Goal: Information Seeking & Learning: Learn about a topic

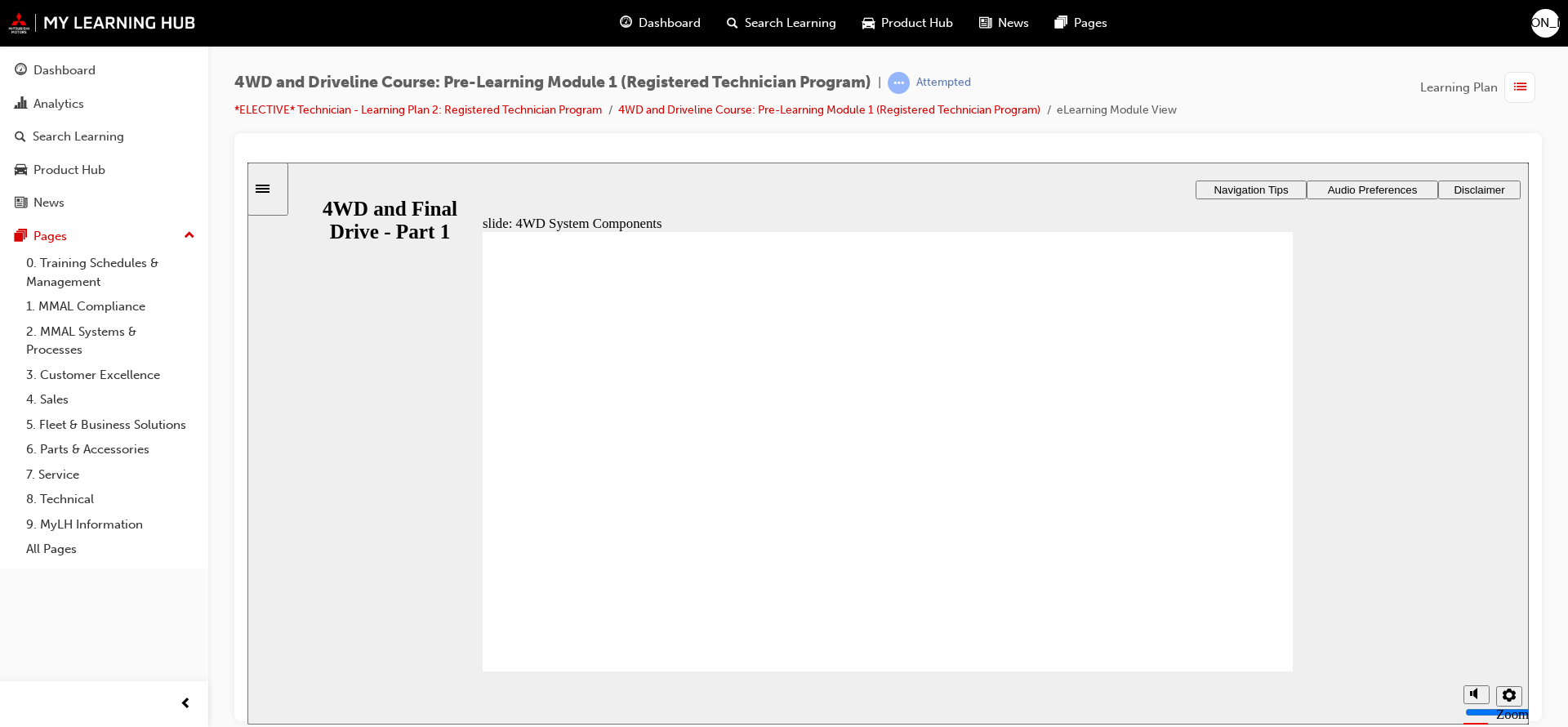
drag, startPoint x: 810, startPoint y: 454, endPoint x: 820, endPoint y: 450, distance: 10.8
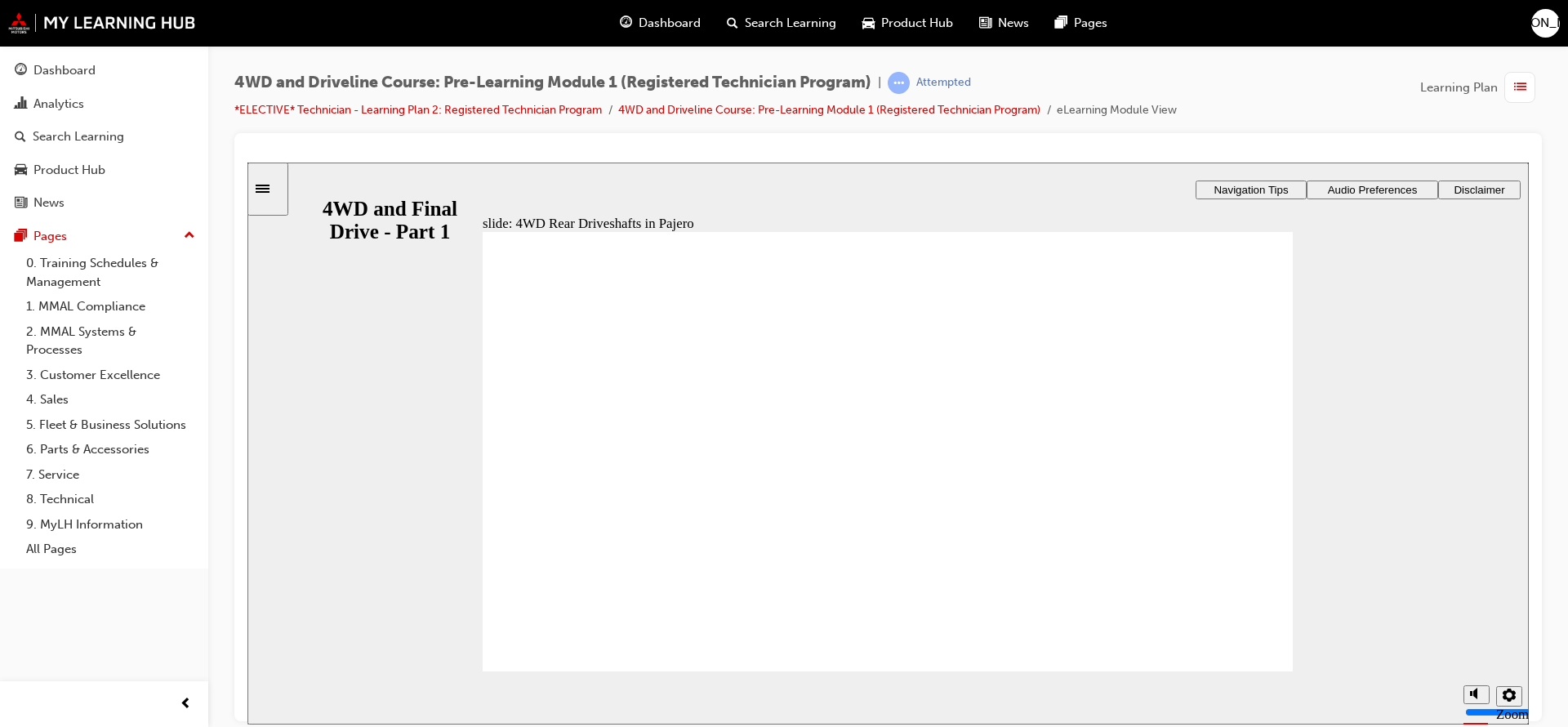
drag, startPoint x: 1059, startPoint y: 496, endPoint x: 1062, endPoint y: 507, distance: 11.4
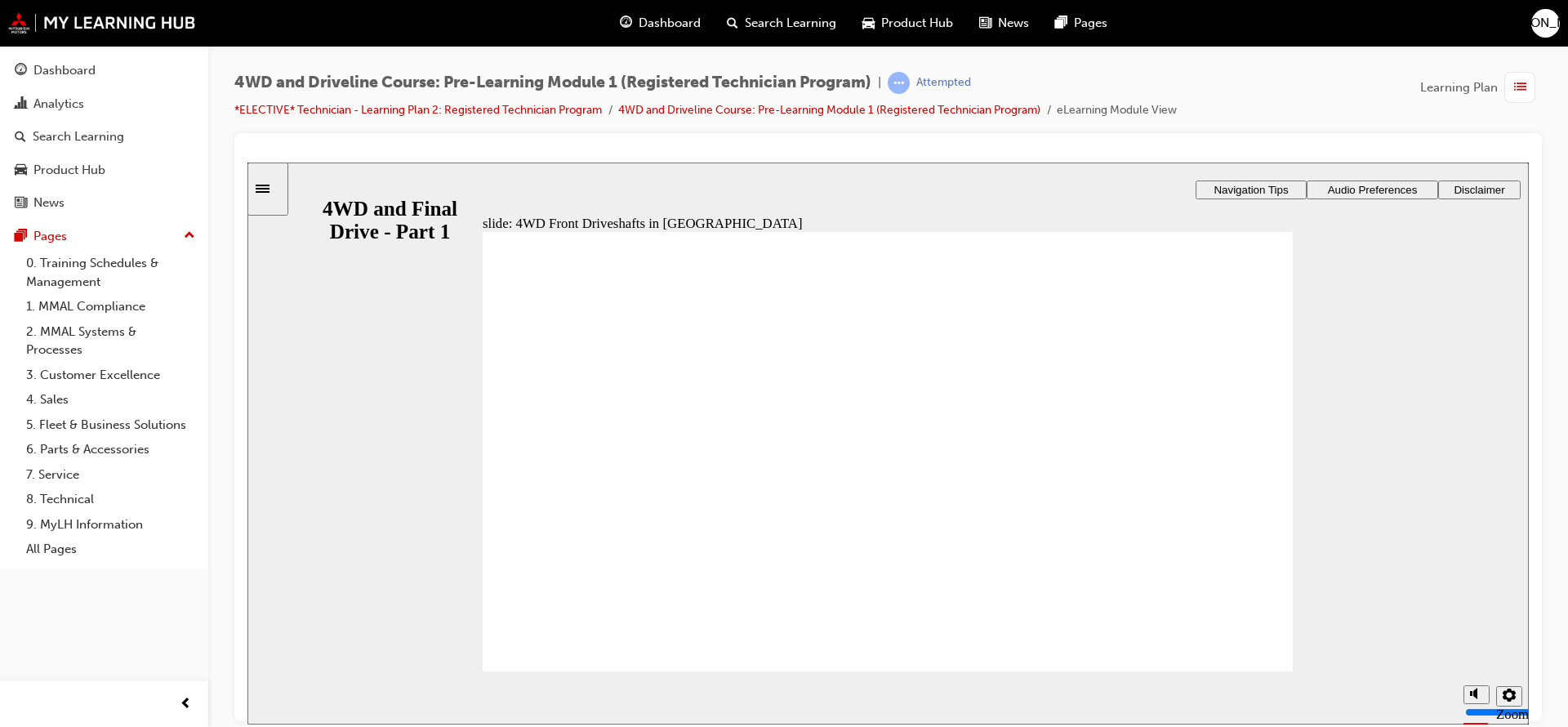
radio input "true"
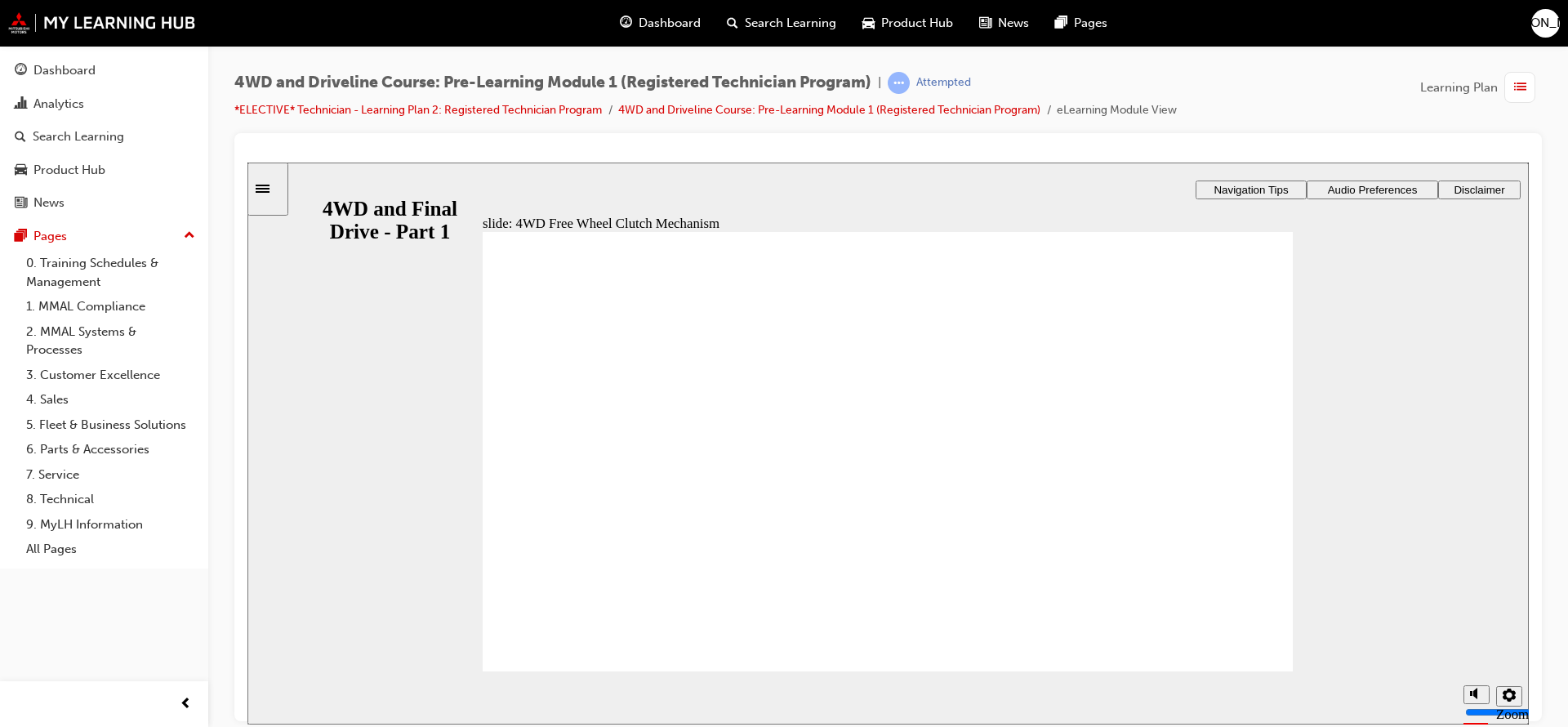
click at [16, 22] on img at bounding box center [102, 23] width 188 height 21
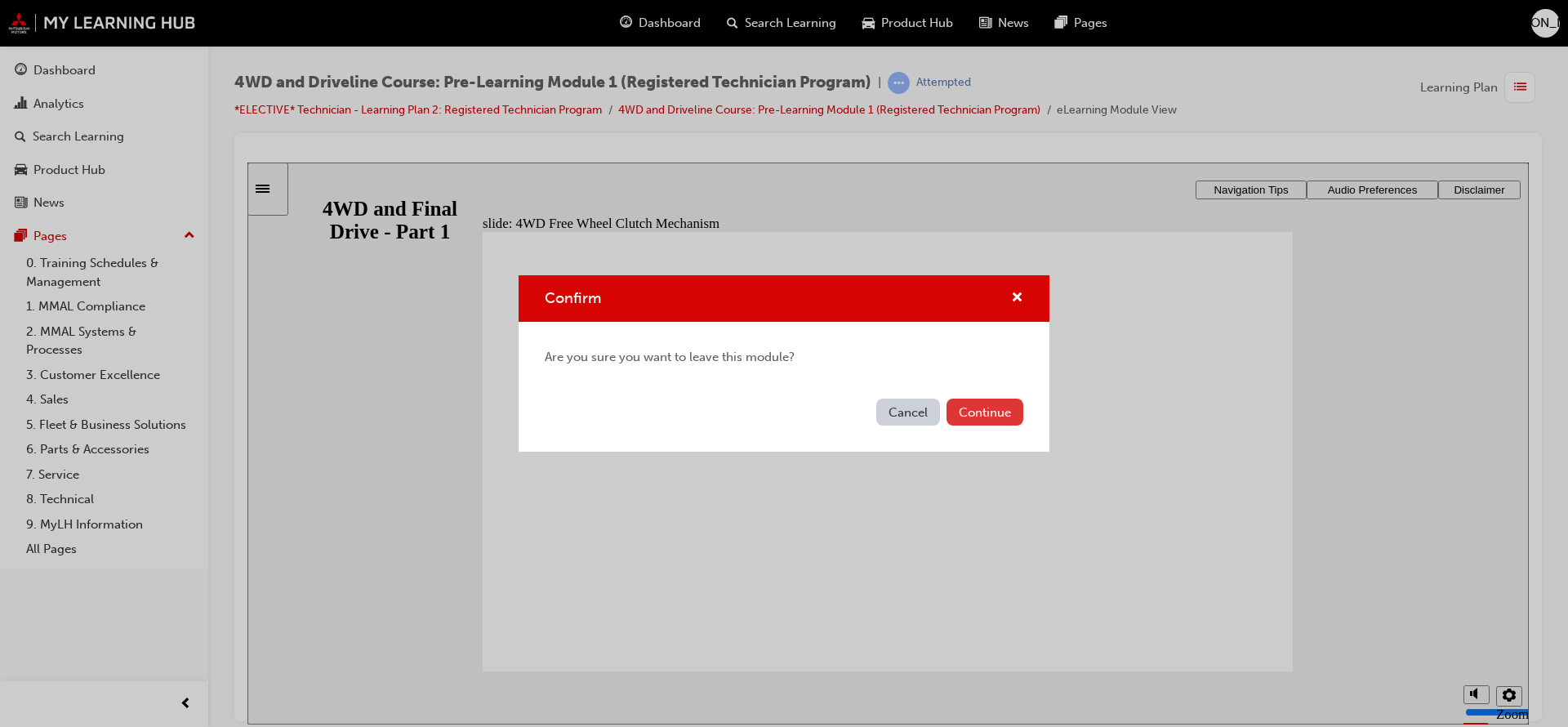
click at [1005, 413] on button "Continue" at bounding box center [984, 412] width 77 height 27
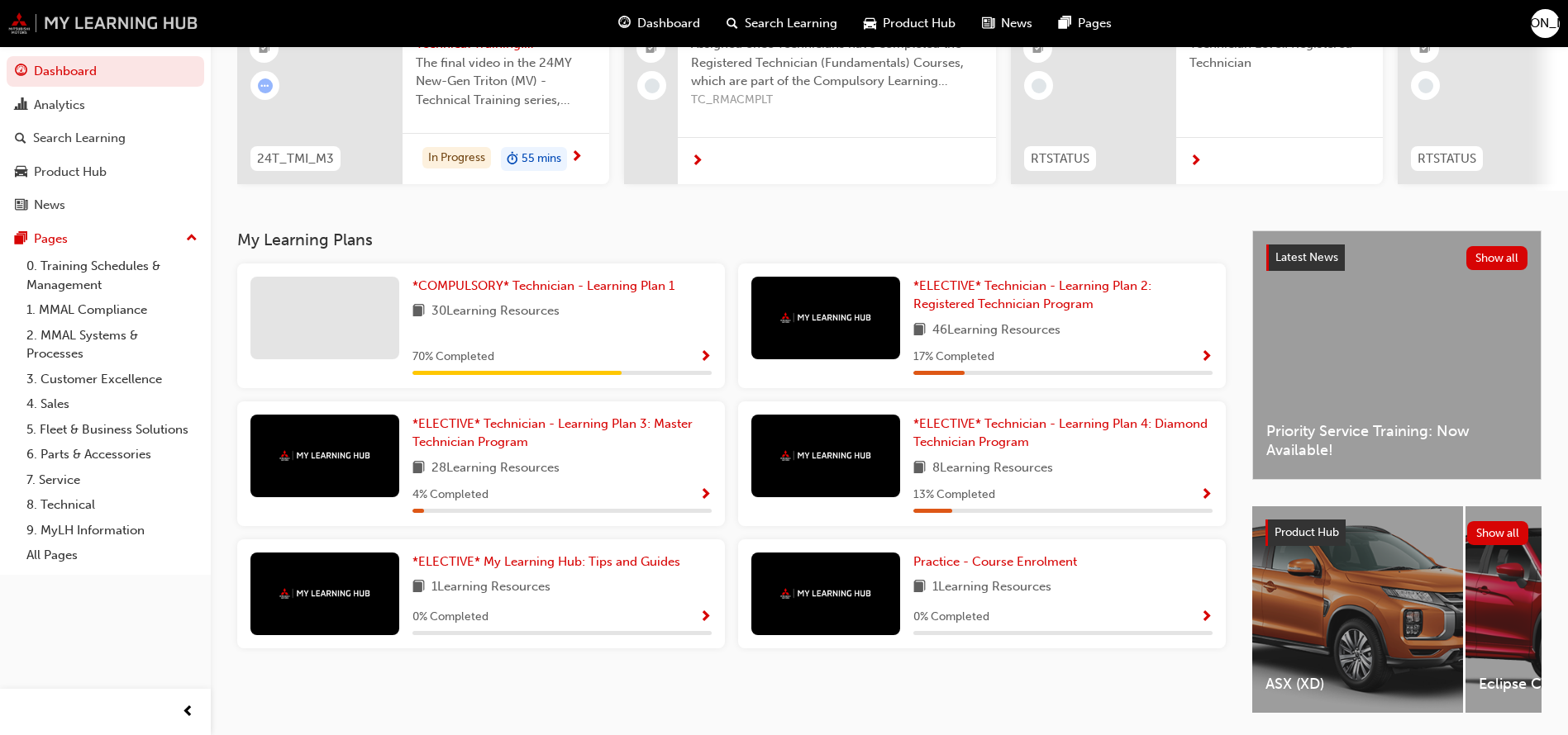
scroll to position [252, 0]
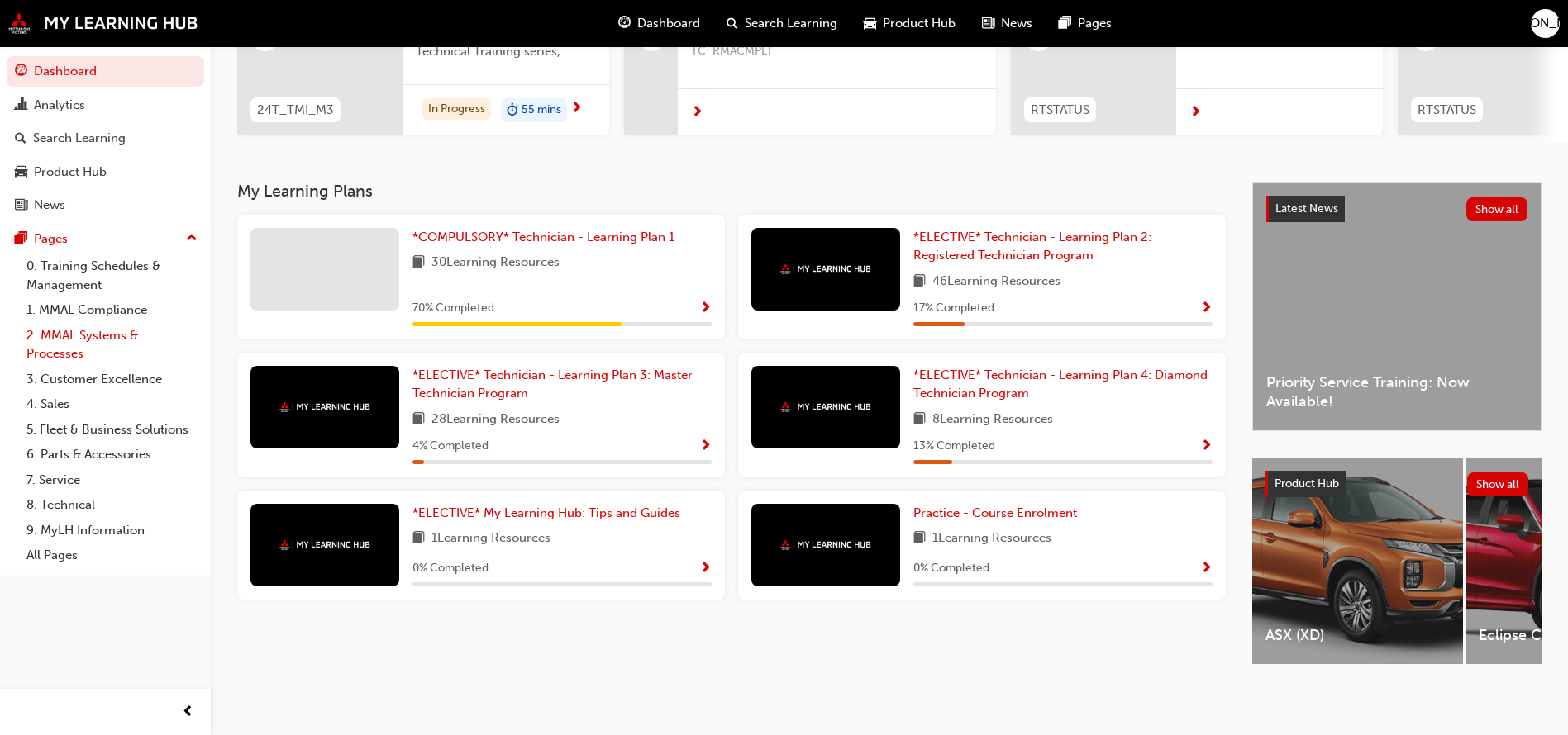
click at [59, 345] on link "2. MMAL Systems & Processes" at bounding box center [112, 345] width 184 height 44
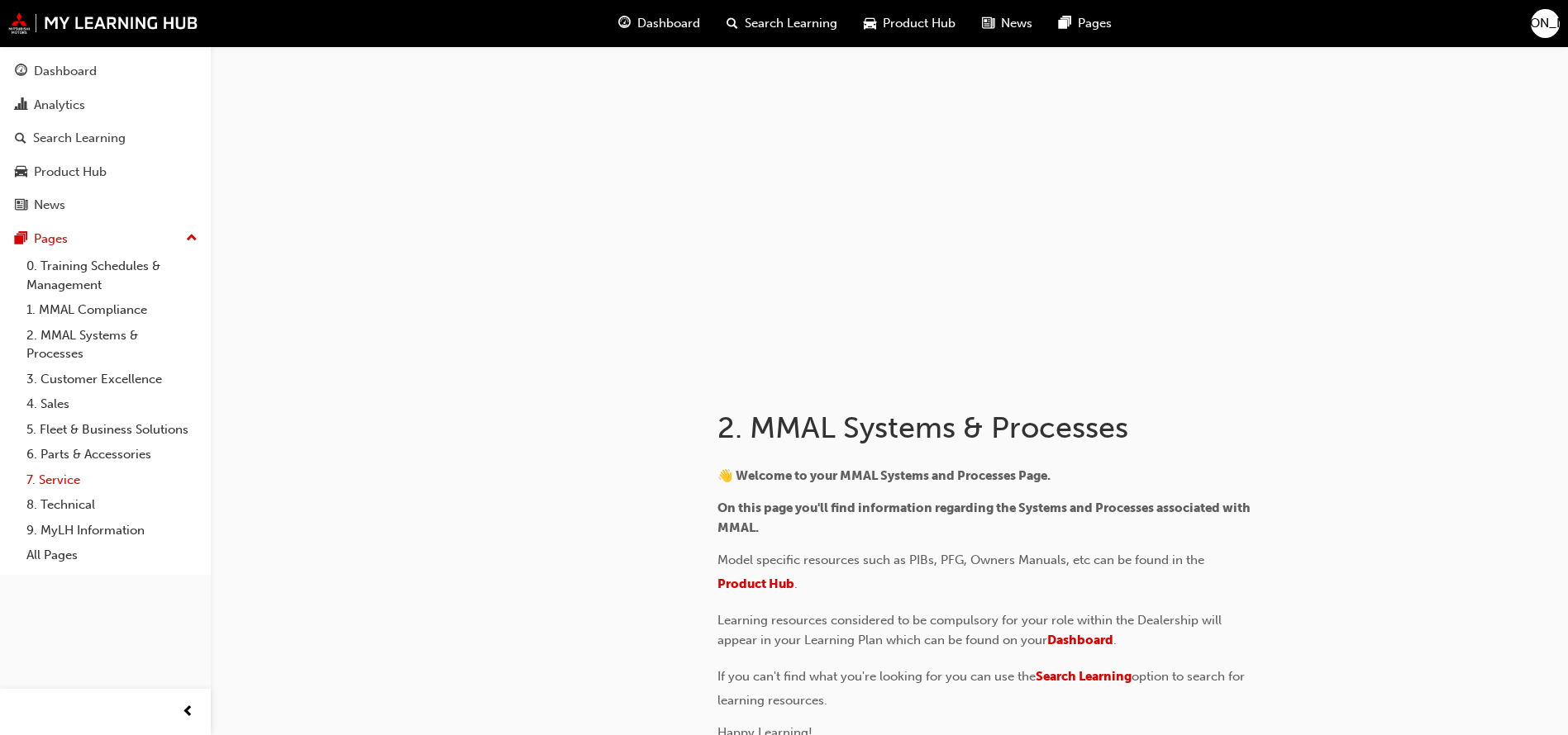
click at [63, 480] on link "7. Service" at bounding box center [112, 480] width 184 height 26
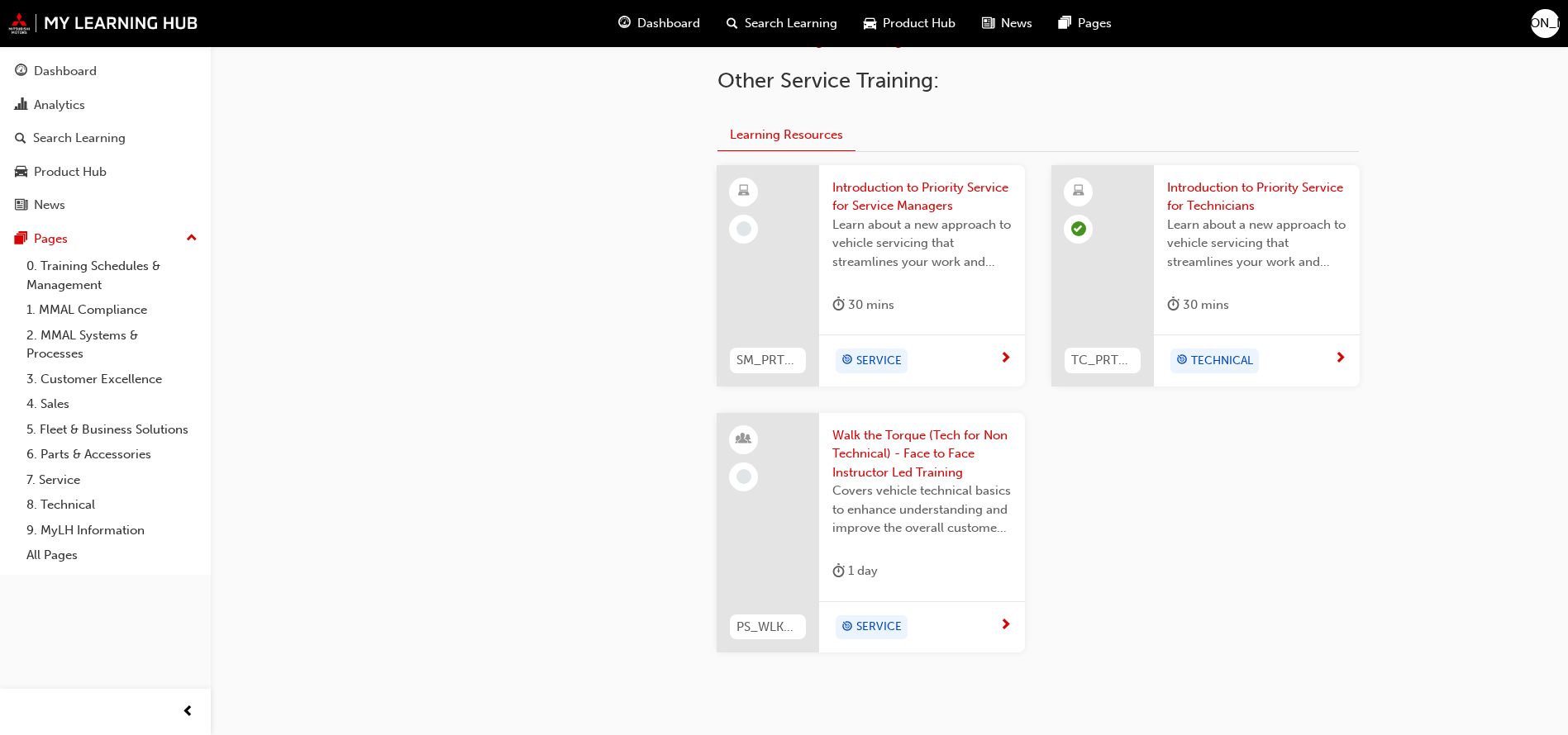
scroll to position [652, 0]
click at [902, 187] on span "Introduction to Priority Service for Service Managers" at bounding box center [921, 196] width 179 height 37
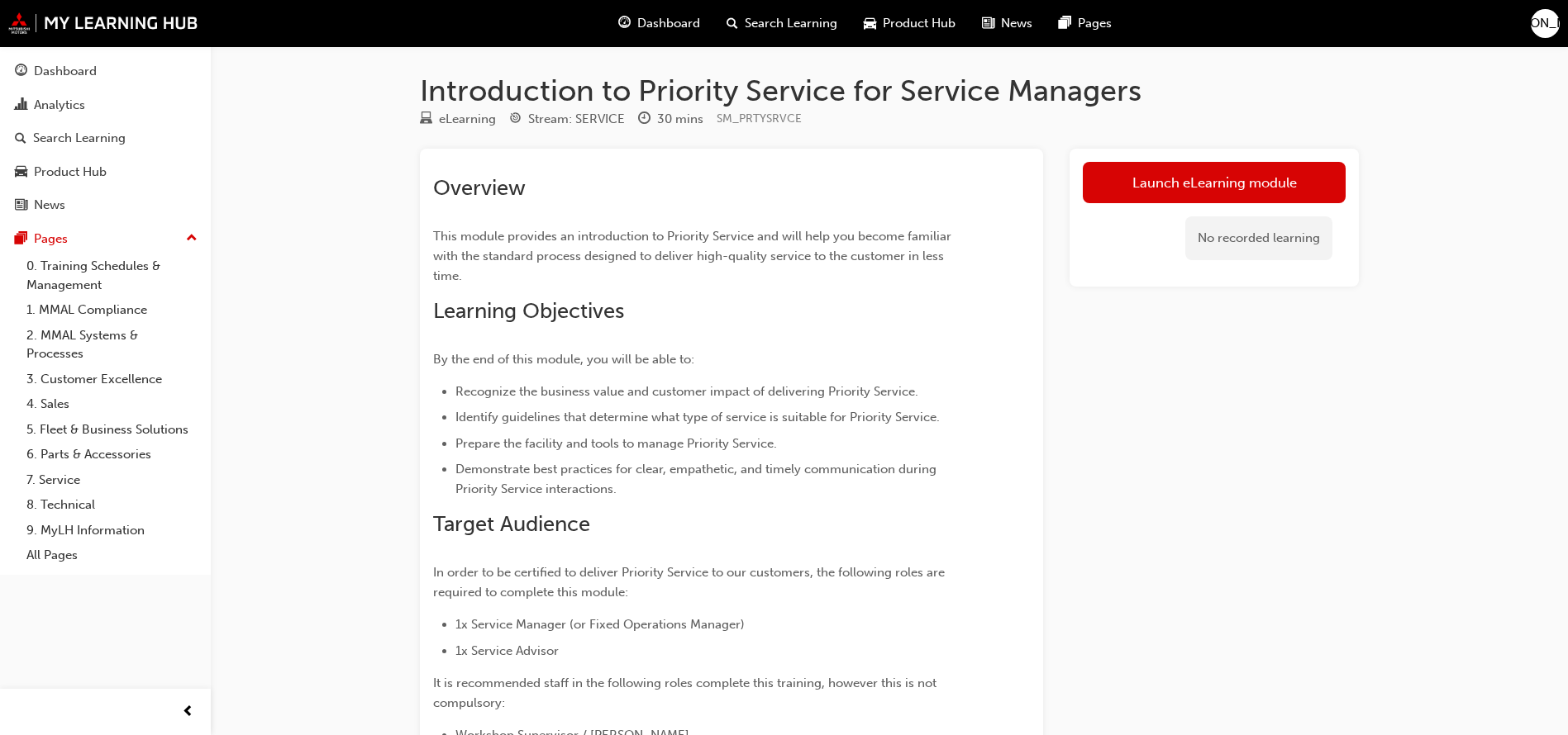
click at [1143, 181] on link "Launch eLearning module" at bounding box center [1214, 183] width 263 height 42
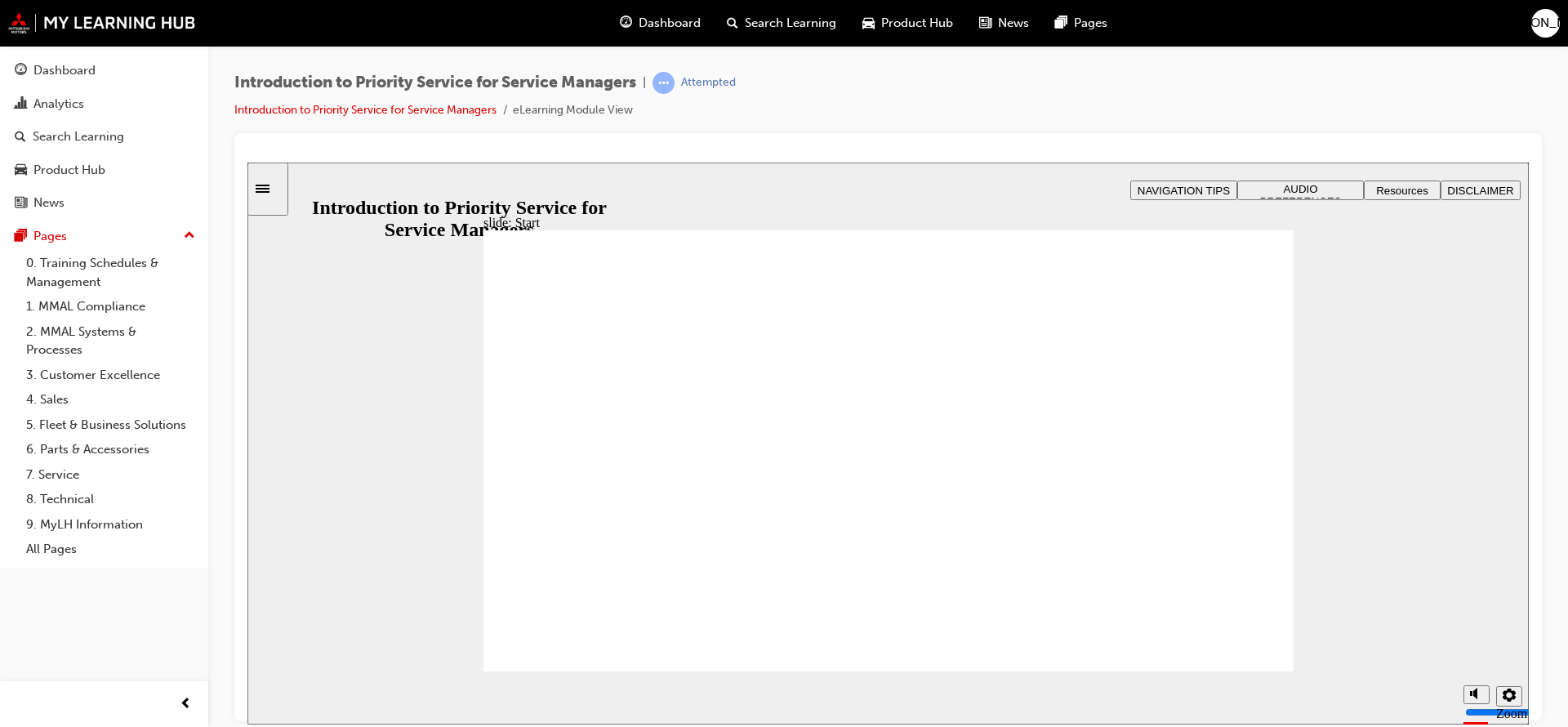
drag, startPoint x: 1035, startPoint y: 588, endPoint x: 815, endPoint y: 476, distance: 246.9
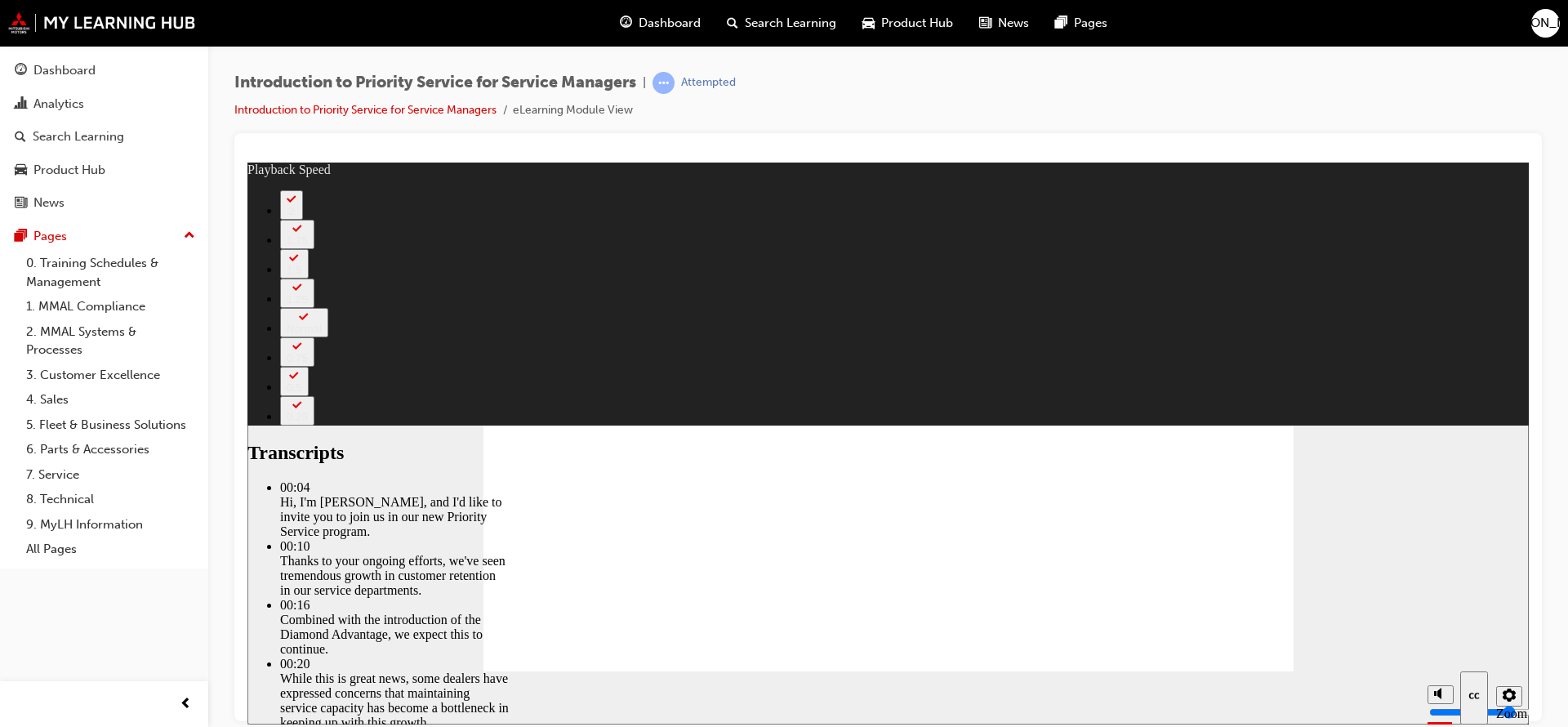
type input "2"
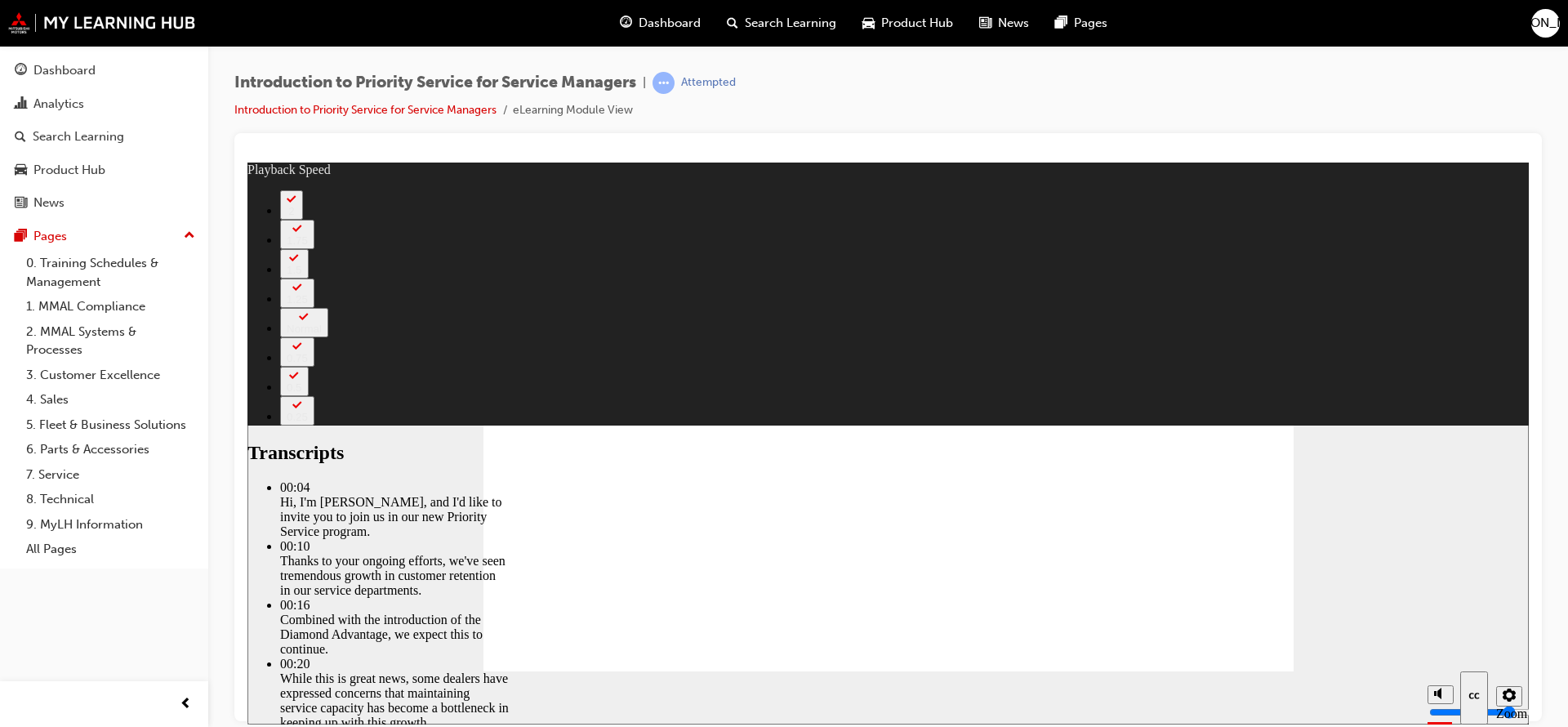
drag, startPoint x: 987, startPoint y: 623, endPoint x: 737, endPoint y: 638, distance: 250.4
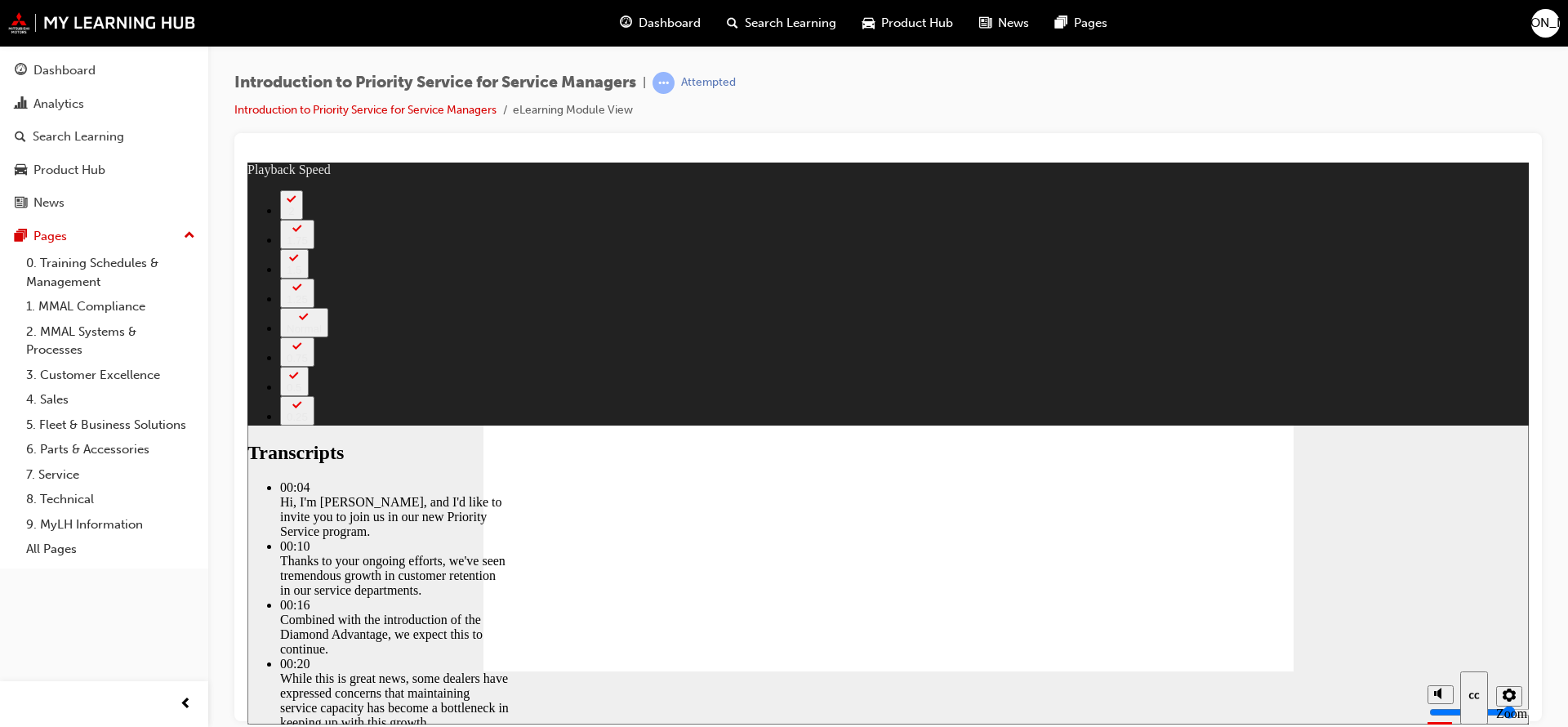
type input "127"
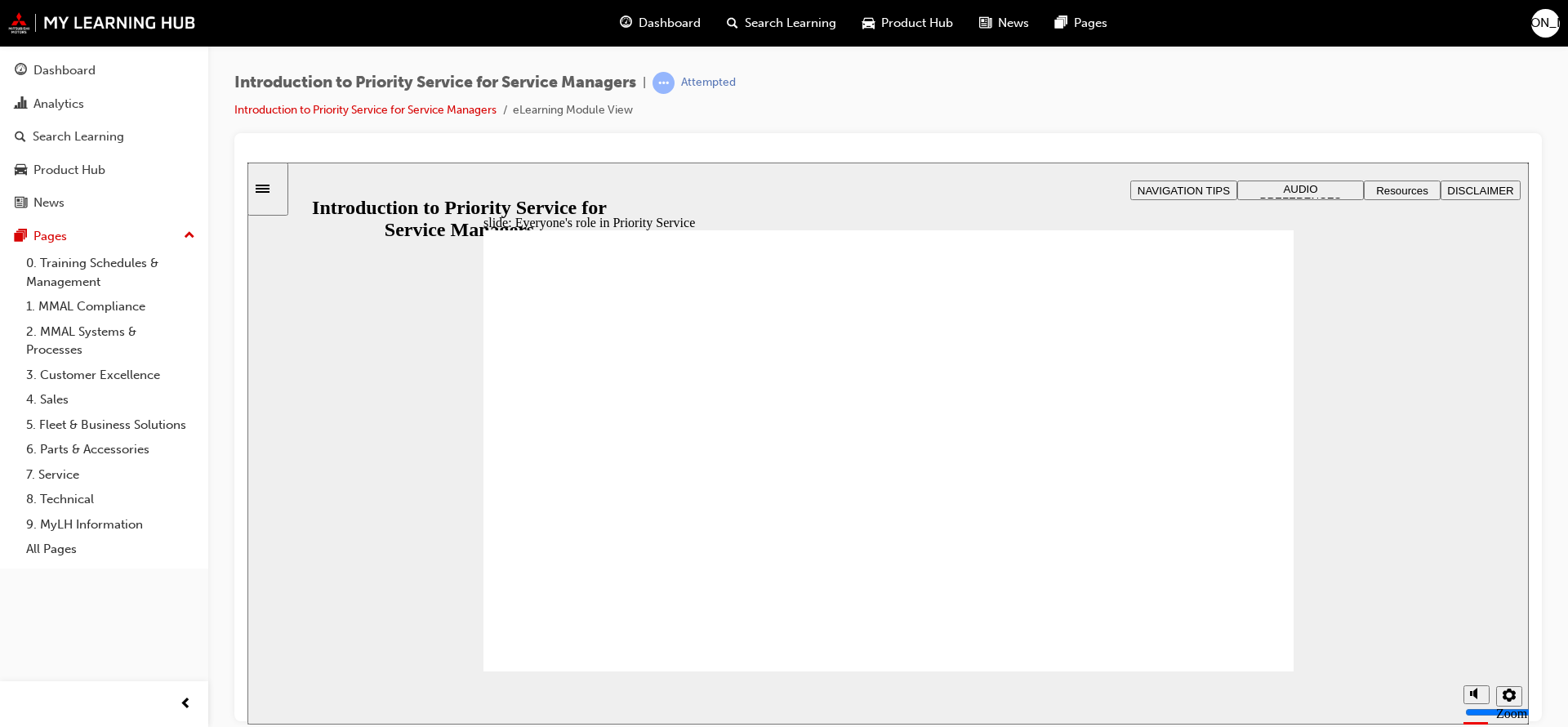
drag, startPoint x: 1251, startPoint y: 254, endPoint x: 1242, endPoint y: 259, distance: 10.3
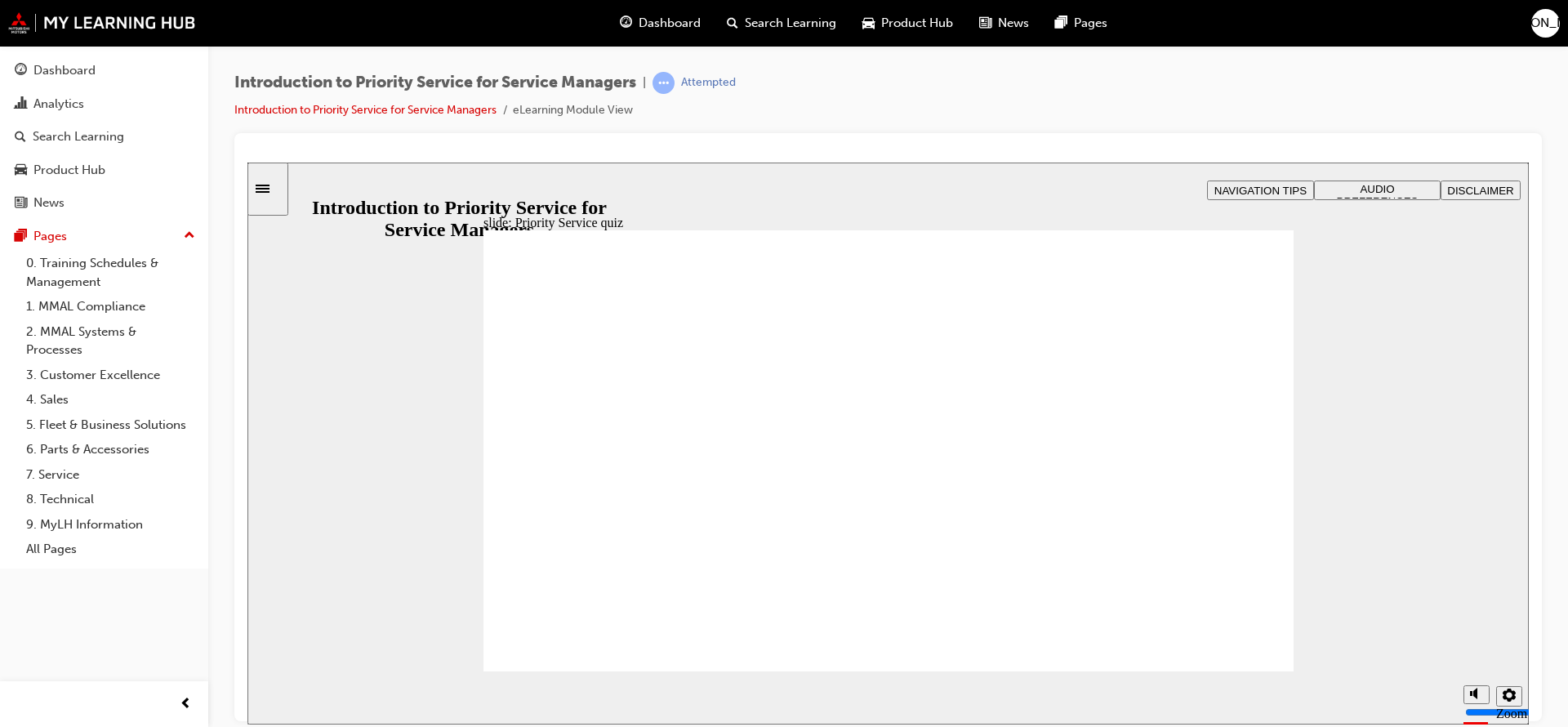
radio input "true"
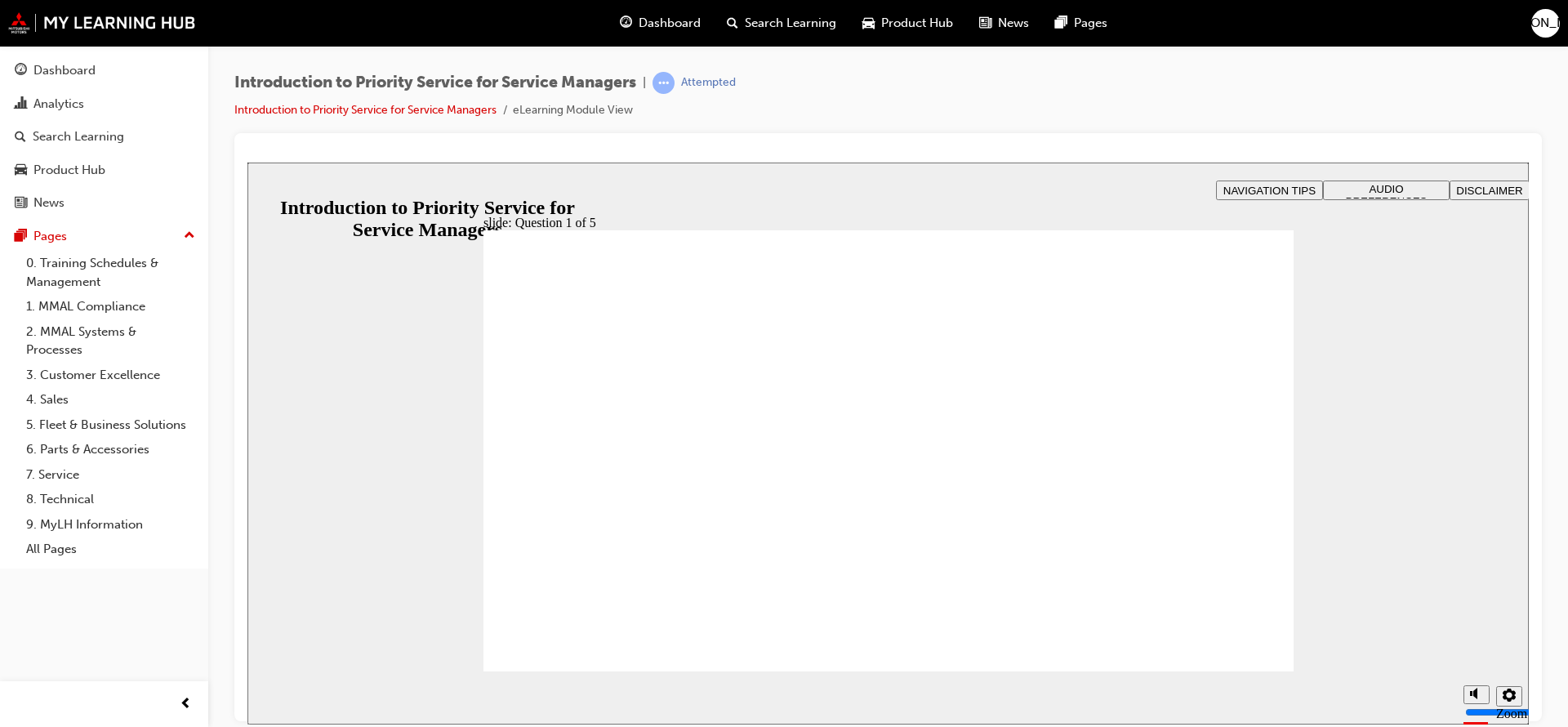
drag, startPoint x: 1207, startPoint y: 563, endPoint x: 1046, endPoint y: 447, distance: 198.4
drag, startPoint x: 1017, startPoint y: 562, endPoint x: 1168, endPoint y: 463, distance: 180.6
drag, startPoint x: 886, startPoint y: 579, endPoint x: 882, endPoint y: 472, distance: 107.1
drag, startPoint x: 696, startPoint y: 567, endPoint x: 690, endPoint y: 470, distance: 97.2
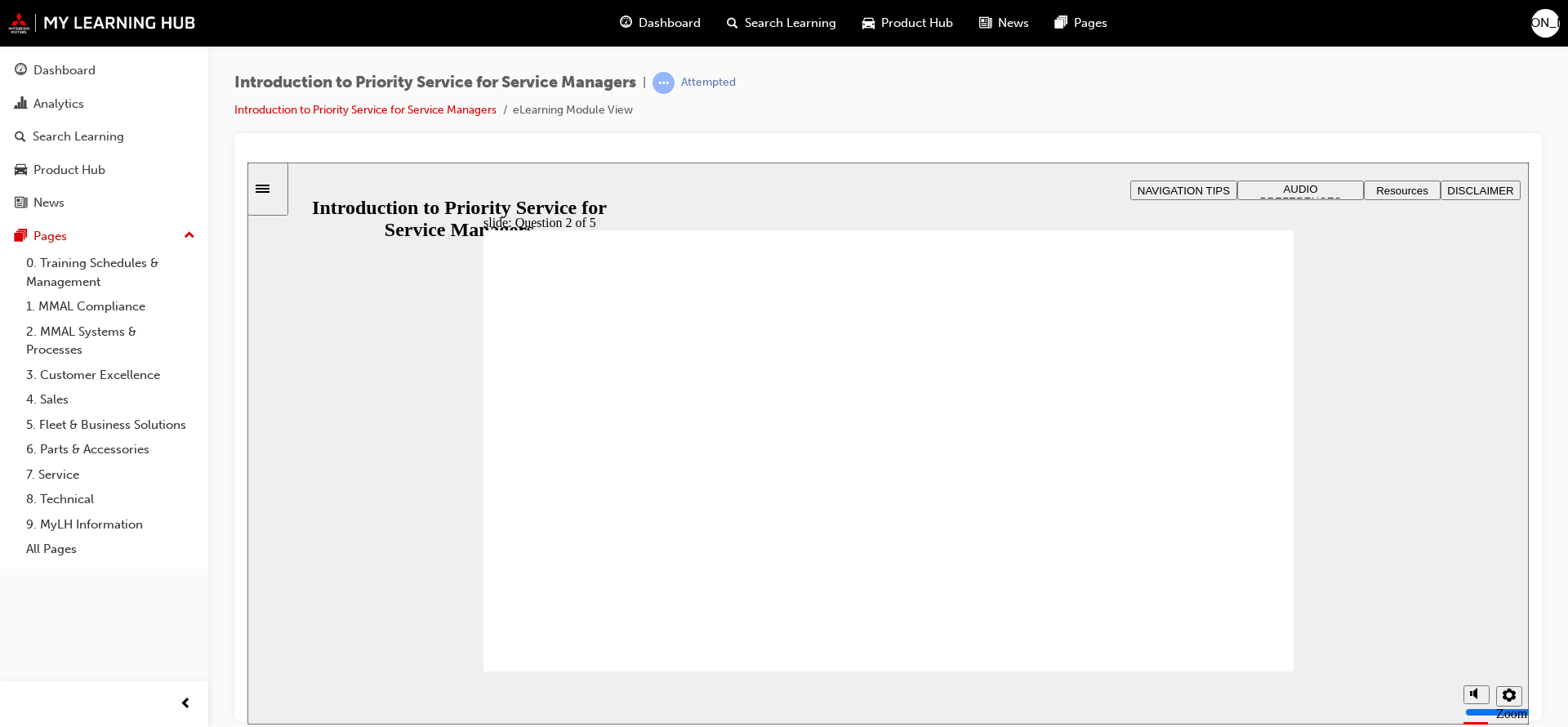
drag, startPoint x: 602, startPoint y: 552, endPoint x: 603, endPoint y: 469, distance: 83.0
checkbox input "true"
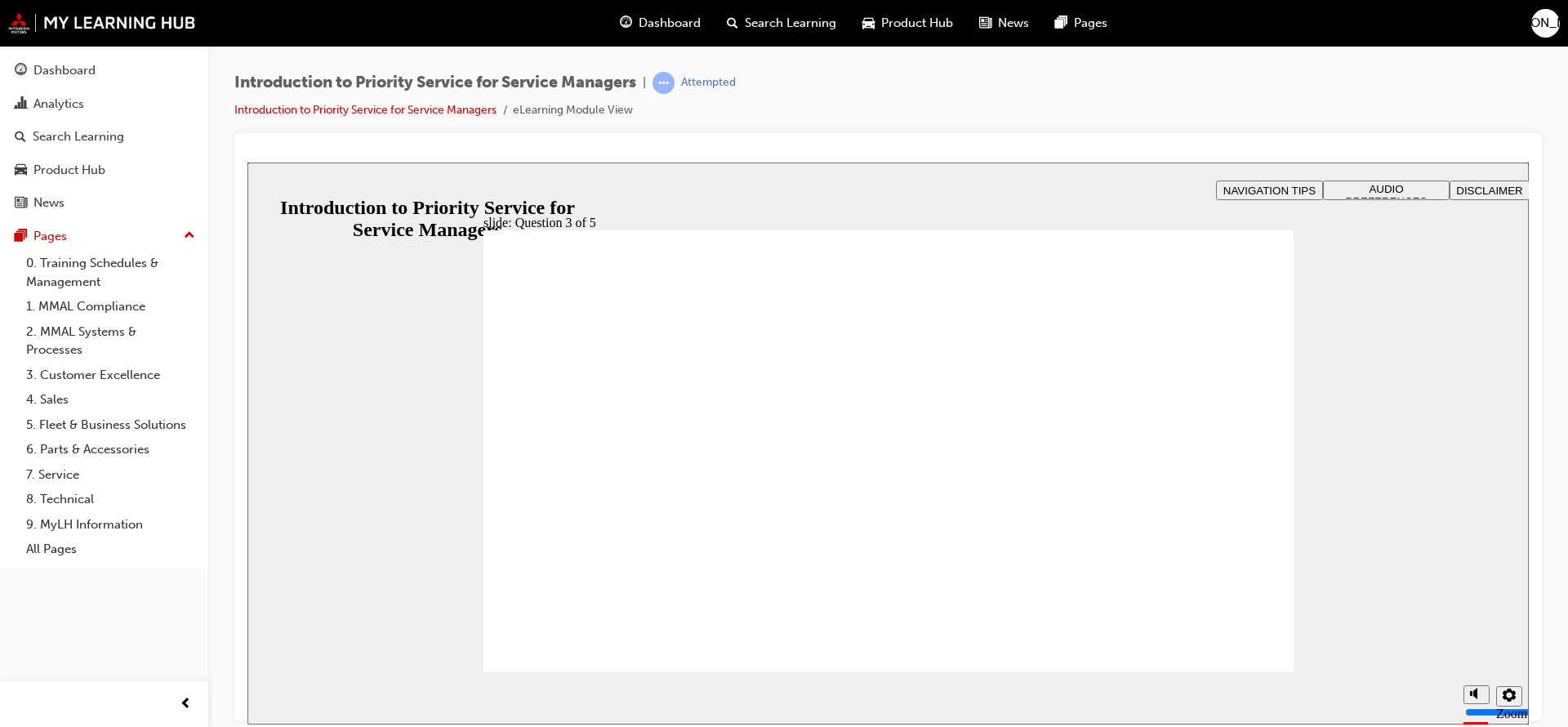
checkbox input "true"
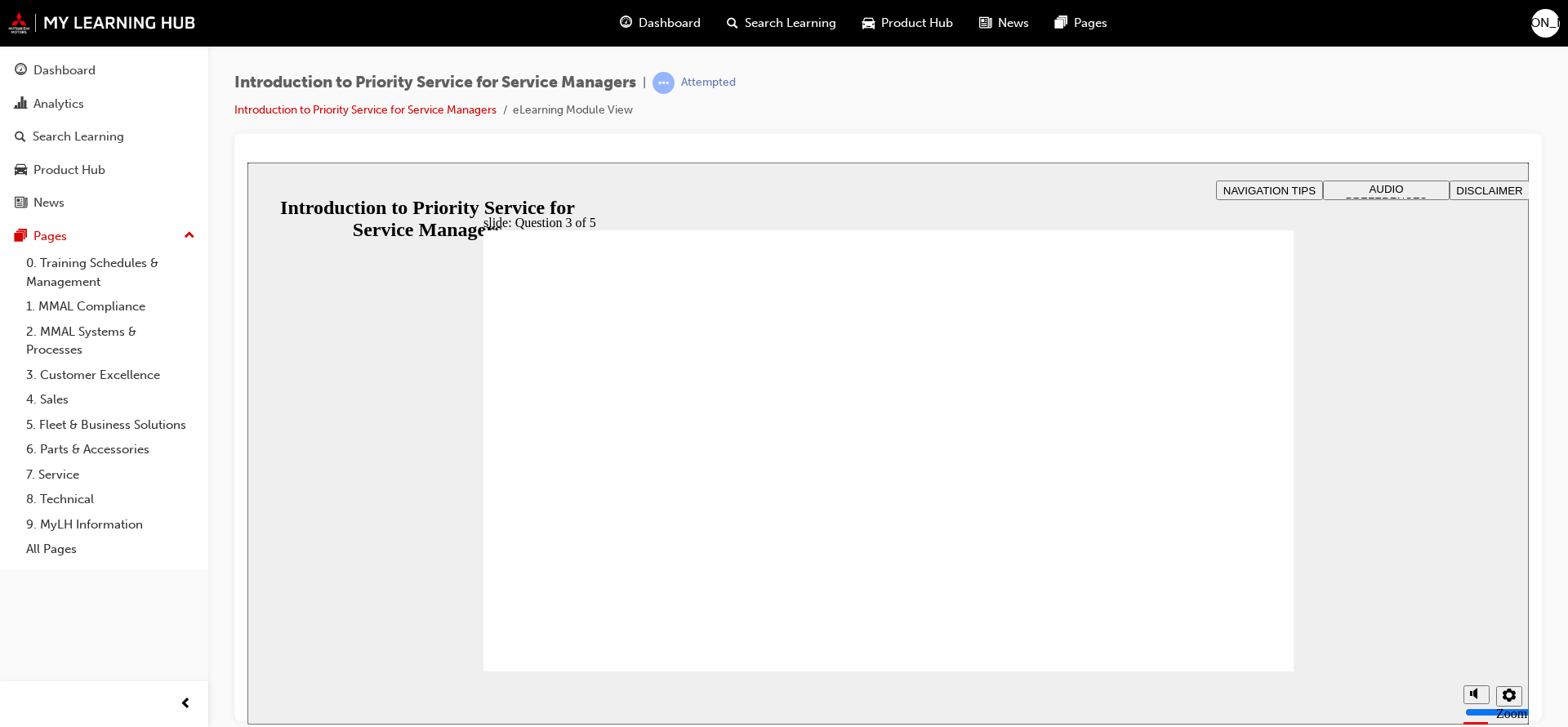
drag, startPoint x: 699, startPoint y: 435, endPoint x: 643, endPoint y: 441, distance: 56.3
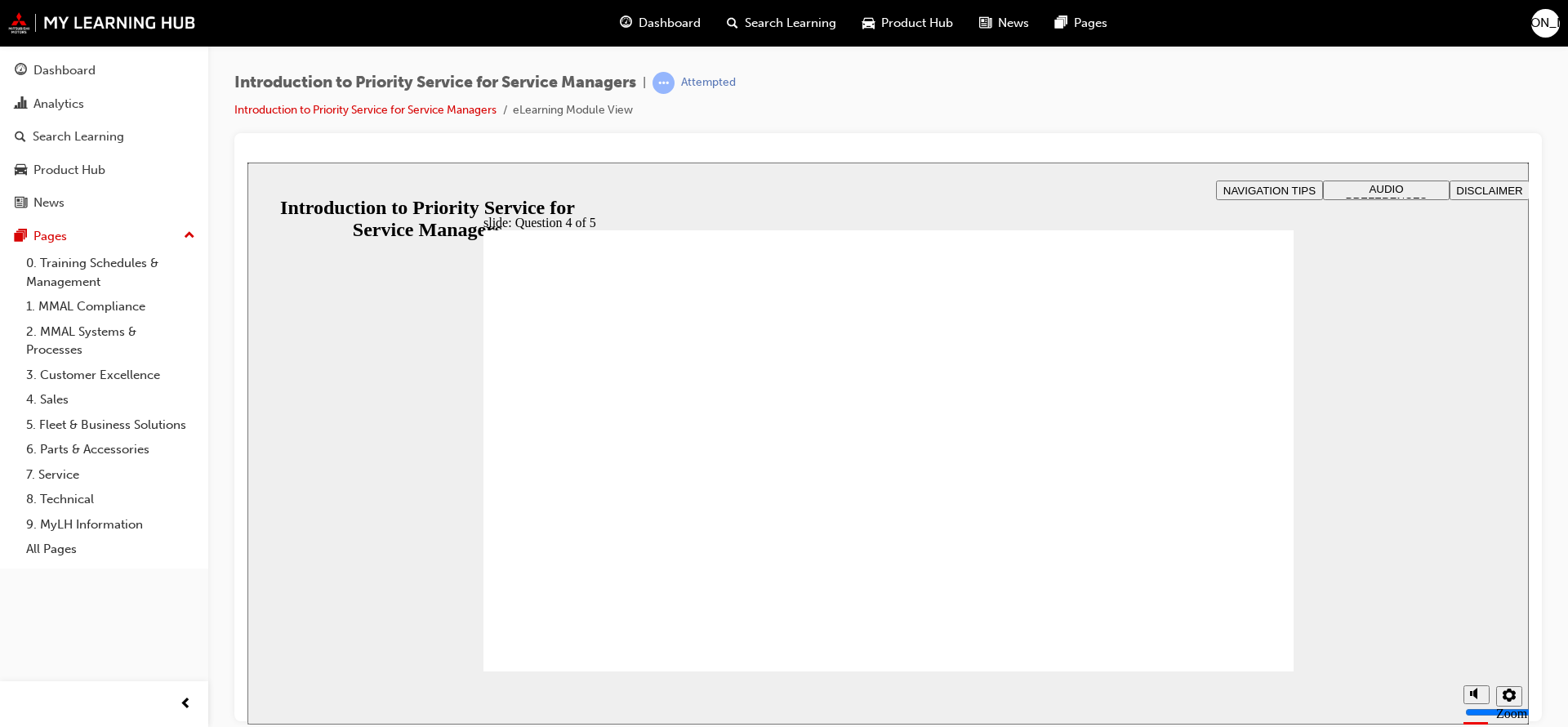
radio input "true"
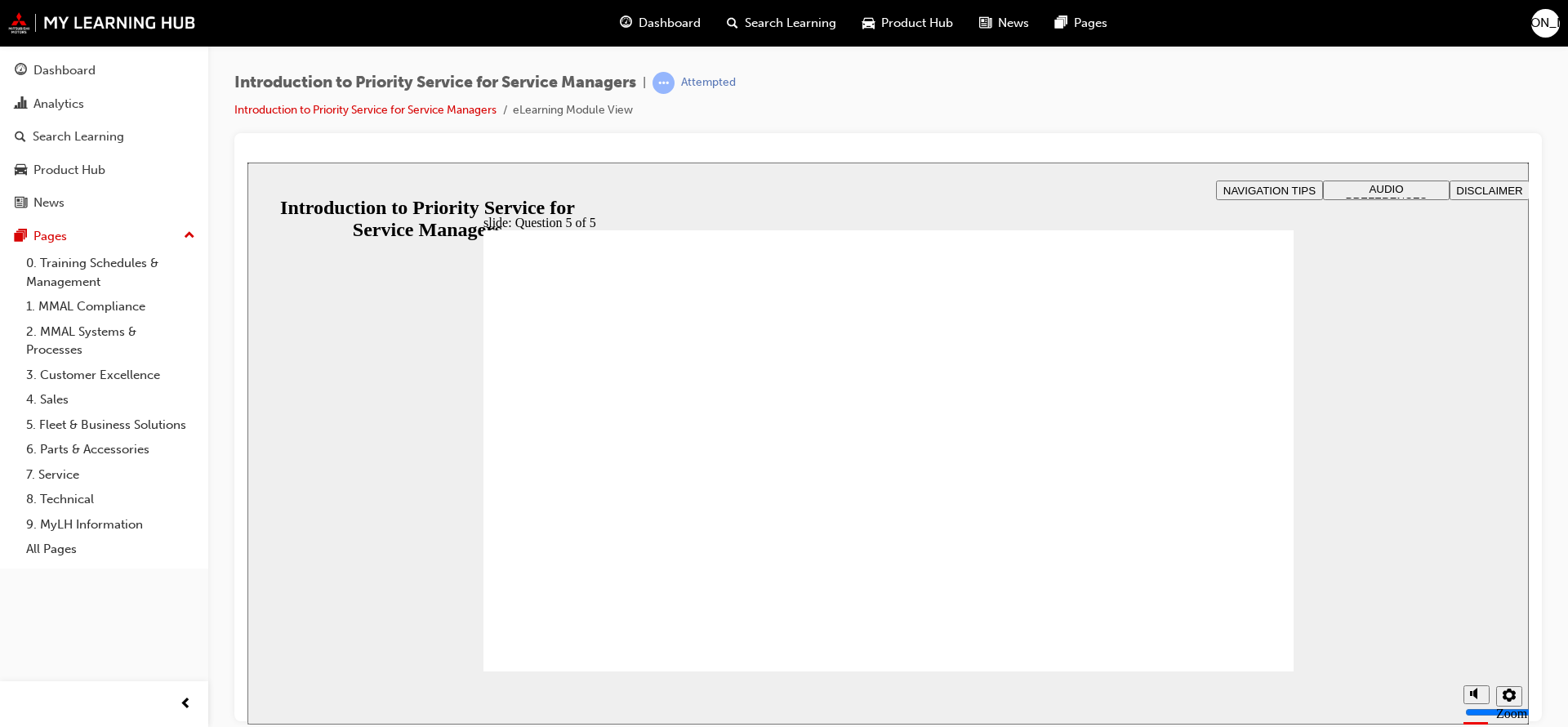
radio input "true"
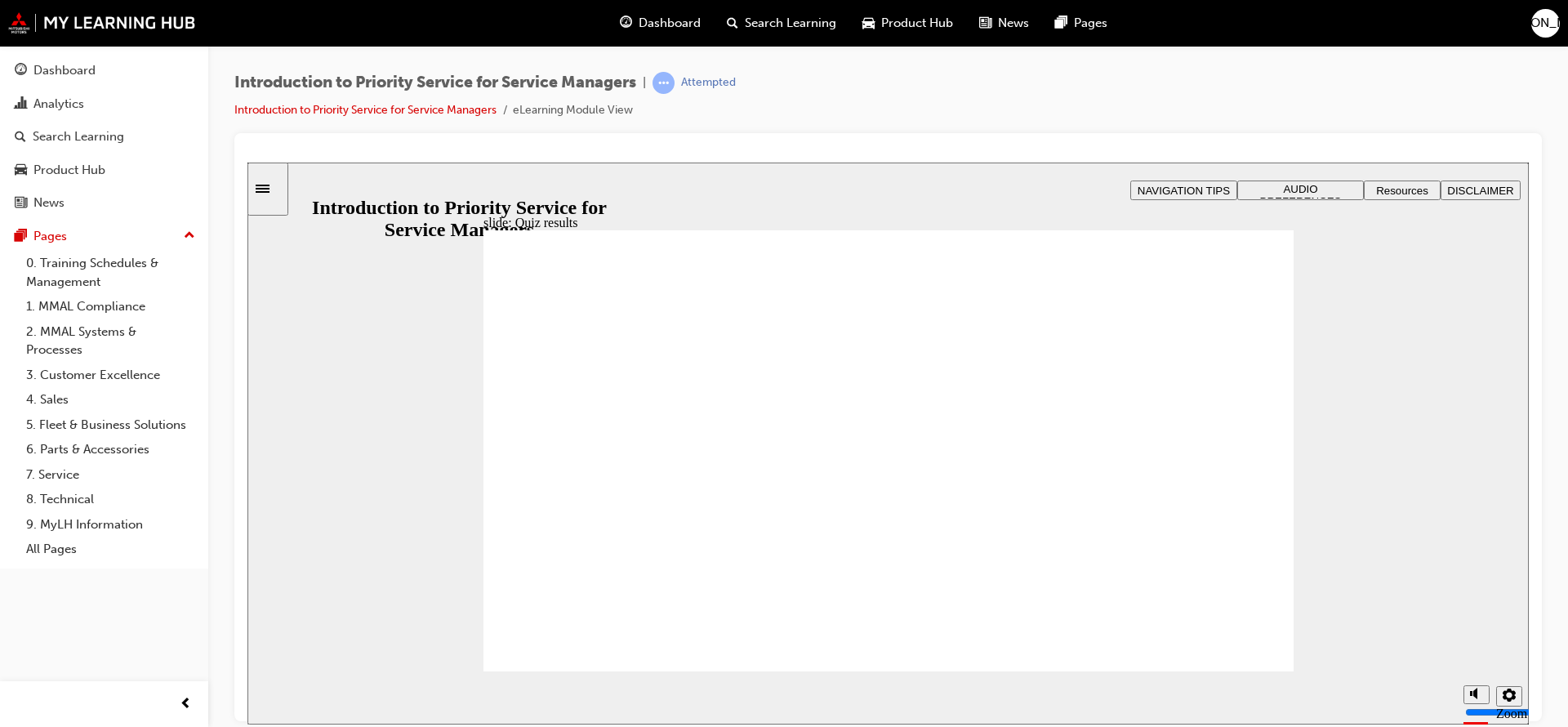
radio input "true"
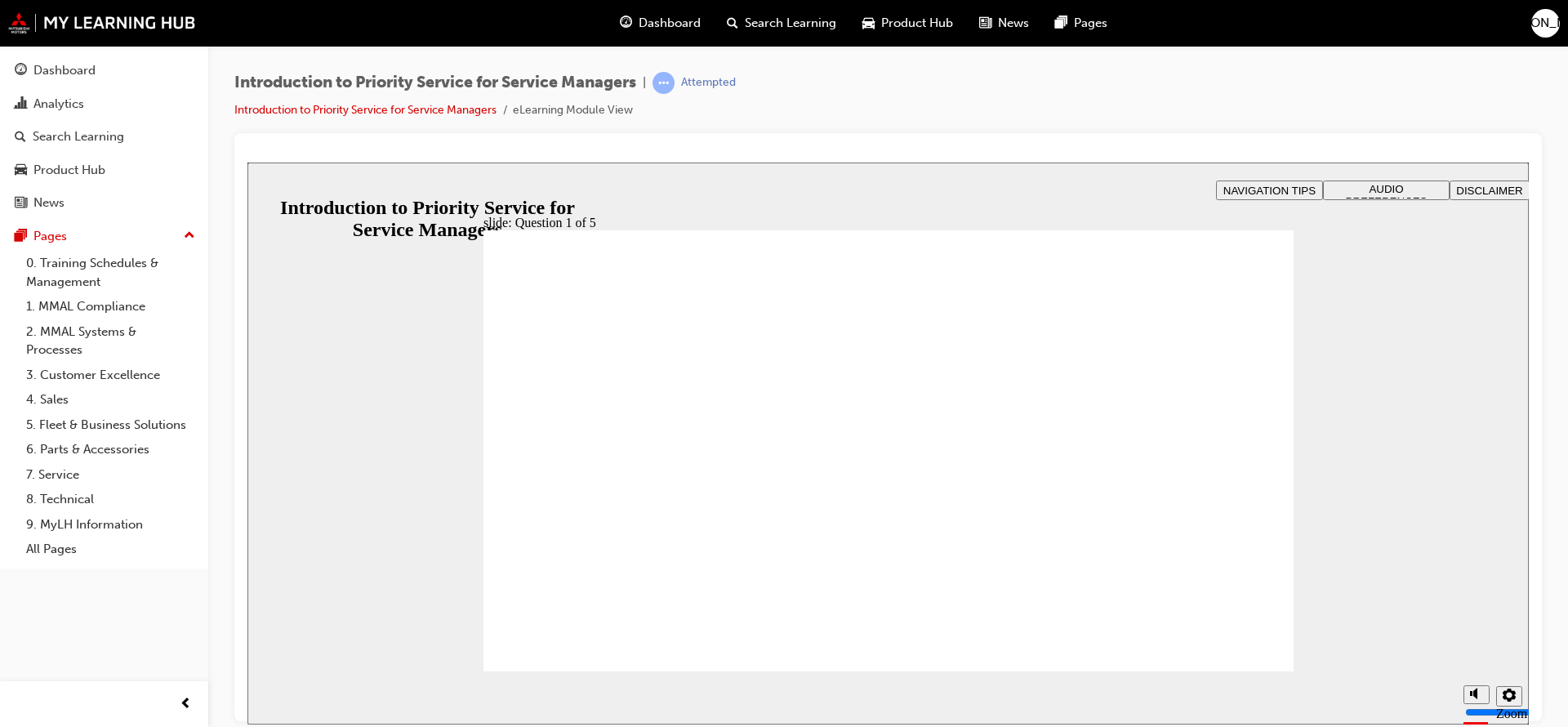
drag, startPoint x: 737, startPoint y: 558, endPoint x: 747, endPoint y: 552, distance: 11.7
drag, startPoint x: 567, startPoint y: 573, endPoint x: 723, endPoint y: 464, distance: 190.3
drag, startPoint x: 721, startPoint y: 461, endPoint x: 557, endPoint y: 569, distance: 196.4
drag, startPoint x: 1166, startPoint y: 571, endPoint x: 1035, endPoint y: 471, distance: 164.8
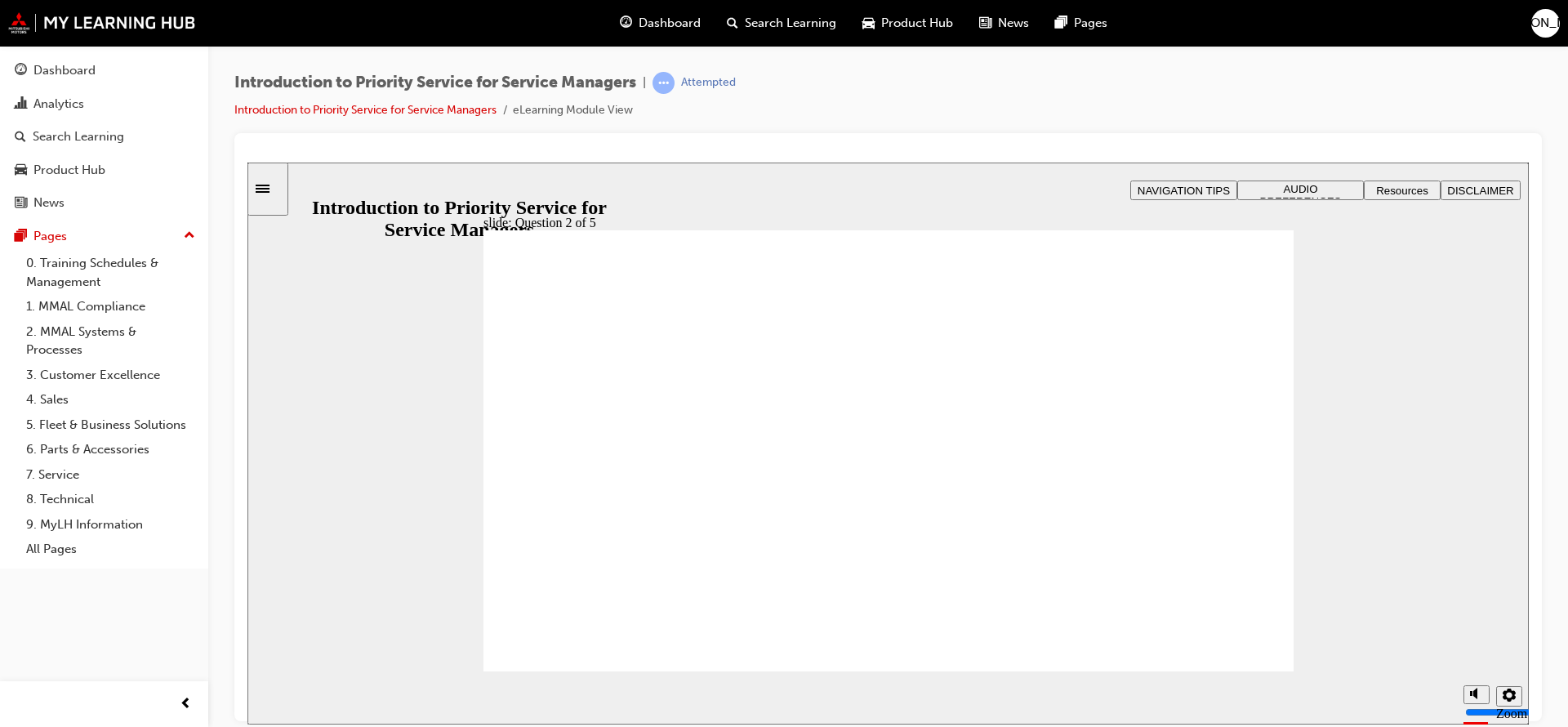
drag, startPoint x: 1033, startPoint y: 562, endPoint x: 1131, endPoint y: 484, distance: 125.3
drag, startPoint x: 756, startPoint y: 574, endPoint x: 604, endPoint y: 485, distance: 176.1
drag, startPoint x: 882, startPoint y: 577, endPoint x: 873, endPoint y: 480, distance: 97.4
drag, startPoint x: 603, startPoint y: 559, endPoint x: 763, endPoint y: 466, distance: 185.1
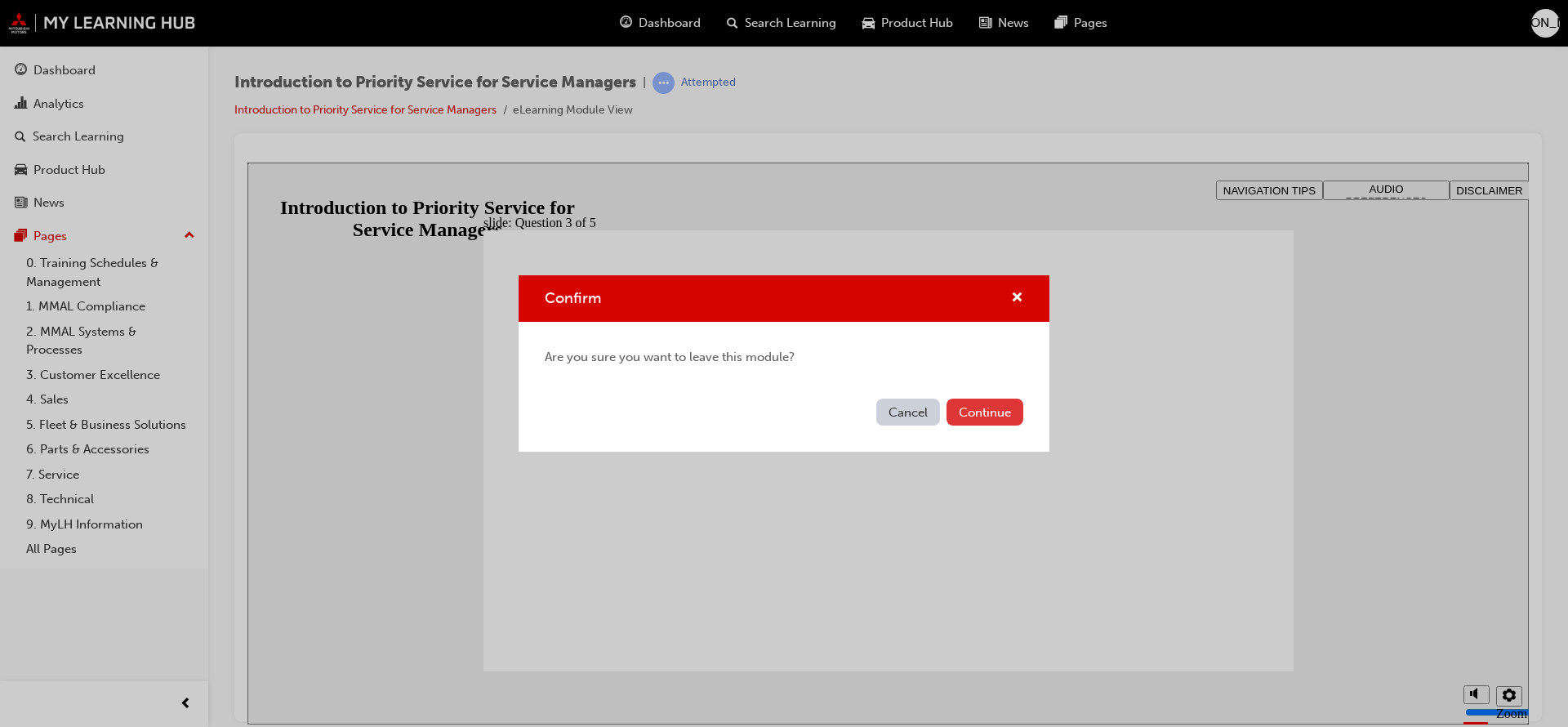
drag, startPoint x: 966, startPoint y: 402, endPoint x: 716, endPoint y: 241, distance: 297.4
click at [964, 403] on button "Continue" at bounding box center [984, 412] width 77 height 27
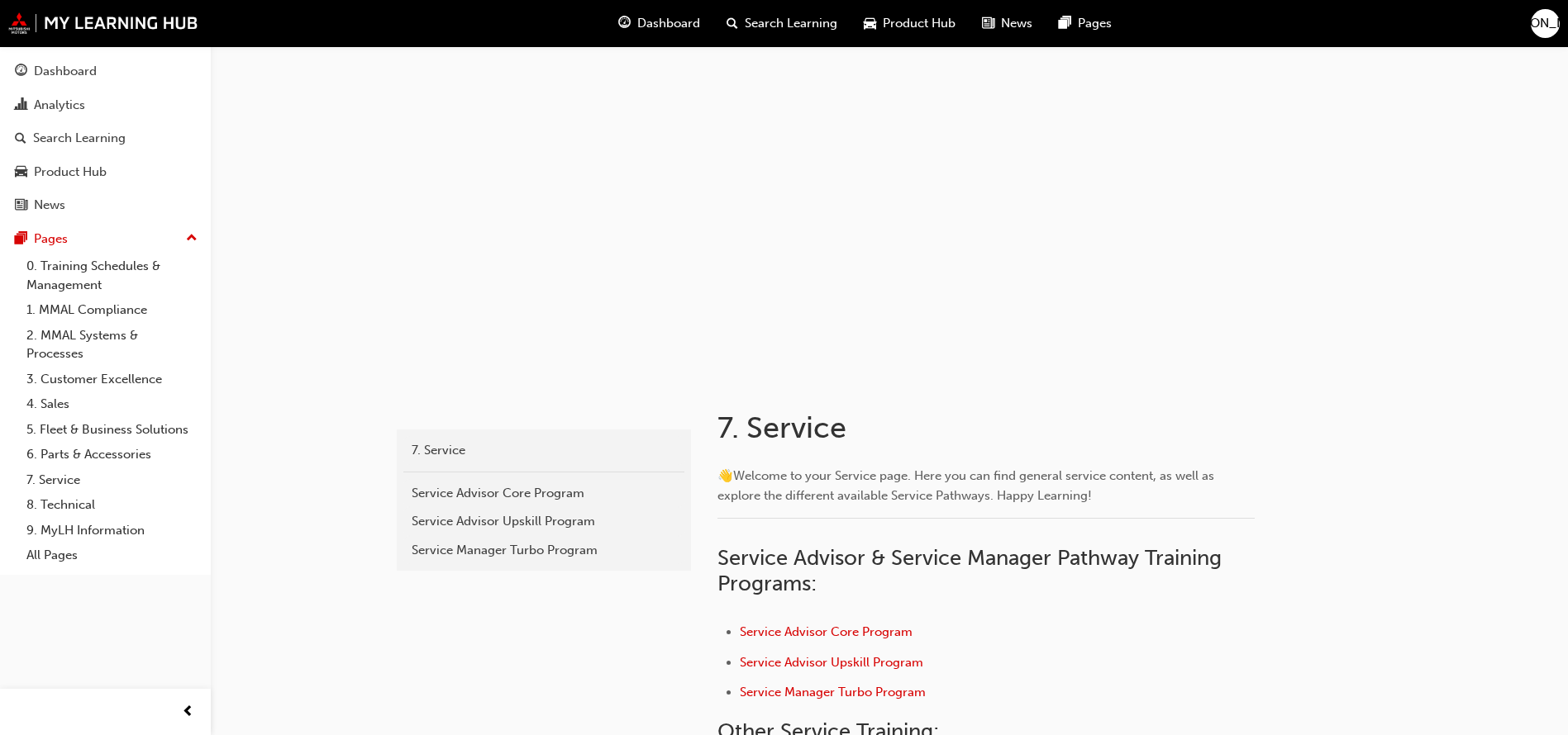
scroll to position [652, 0]
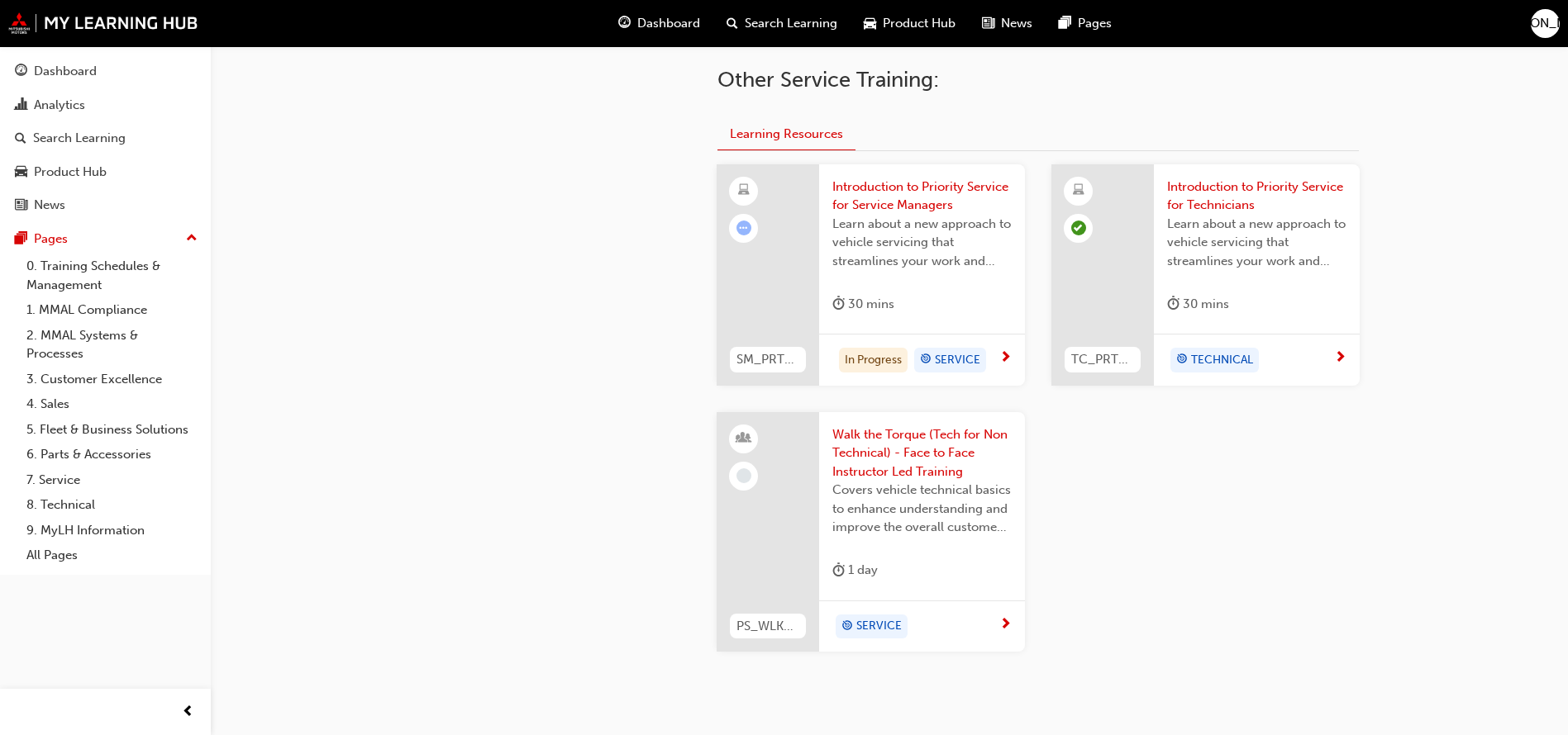
click at [1218, 360] on span "TECHNICAL" at bounding box center [1222, 360] width 62 height 19
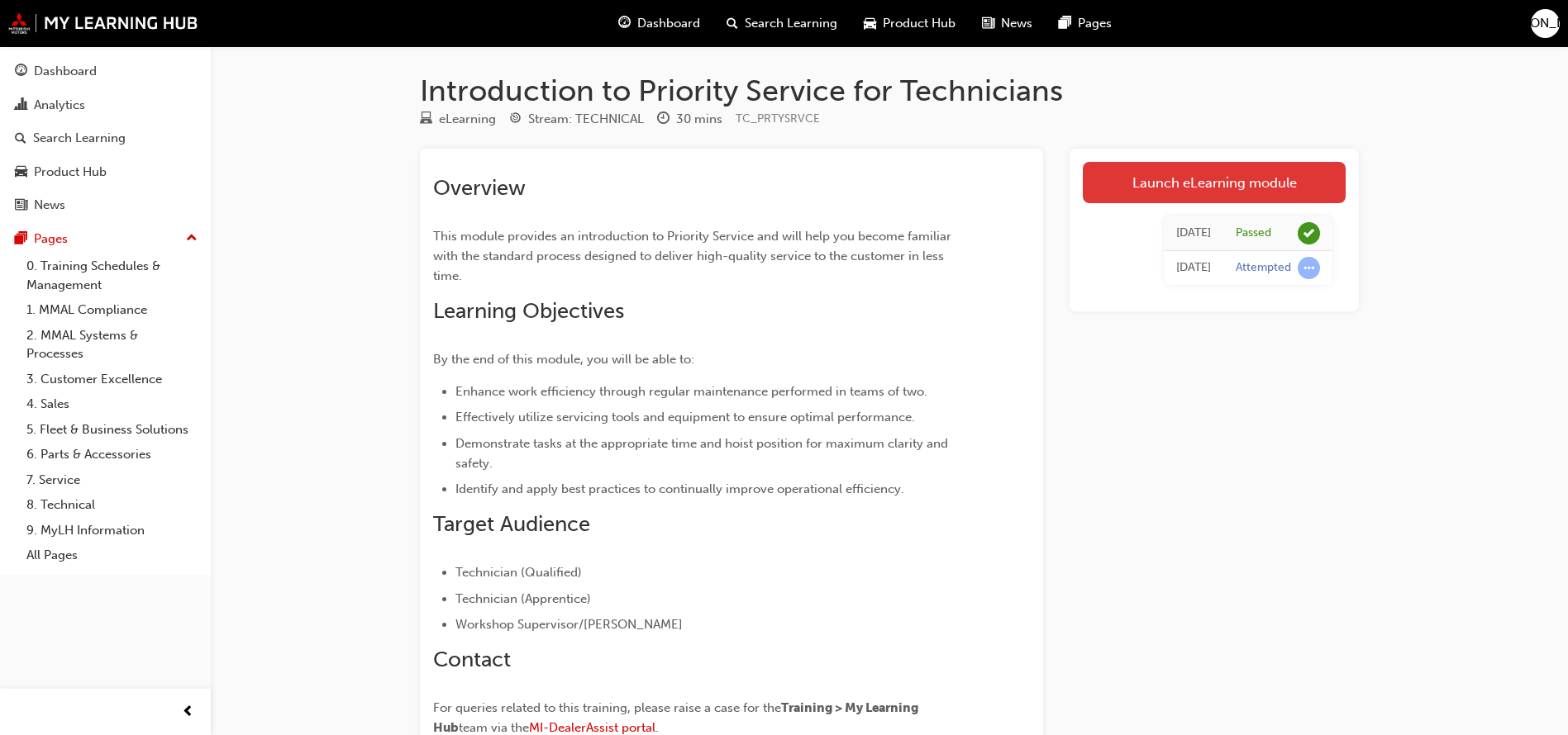
click at [1166, 190] on link "Launch eLearning module" at bounding box center [1214, 183] width 263 height 42
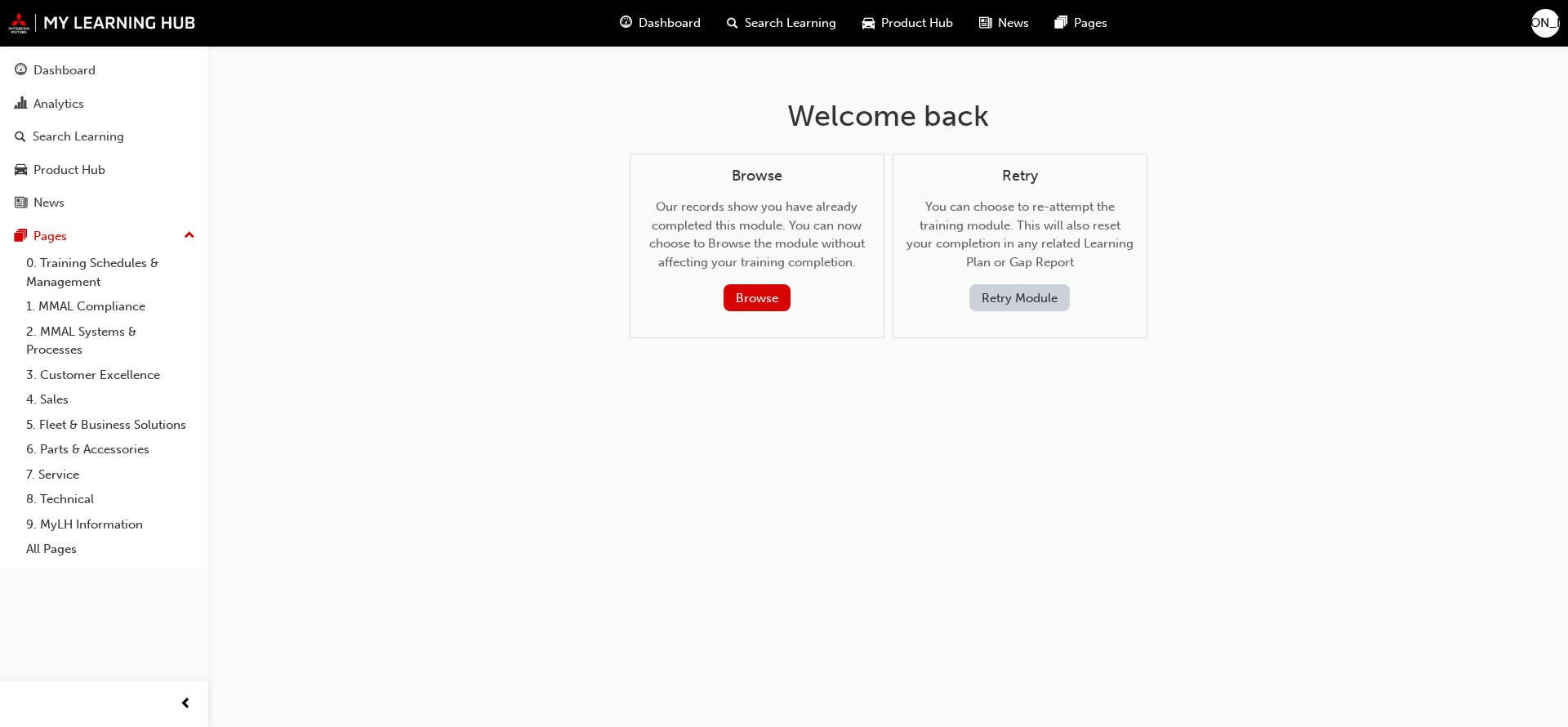
click at [1017, 297] on button "Retry Module" at bounding box center [1020, 297] width 100 height 27
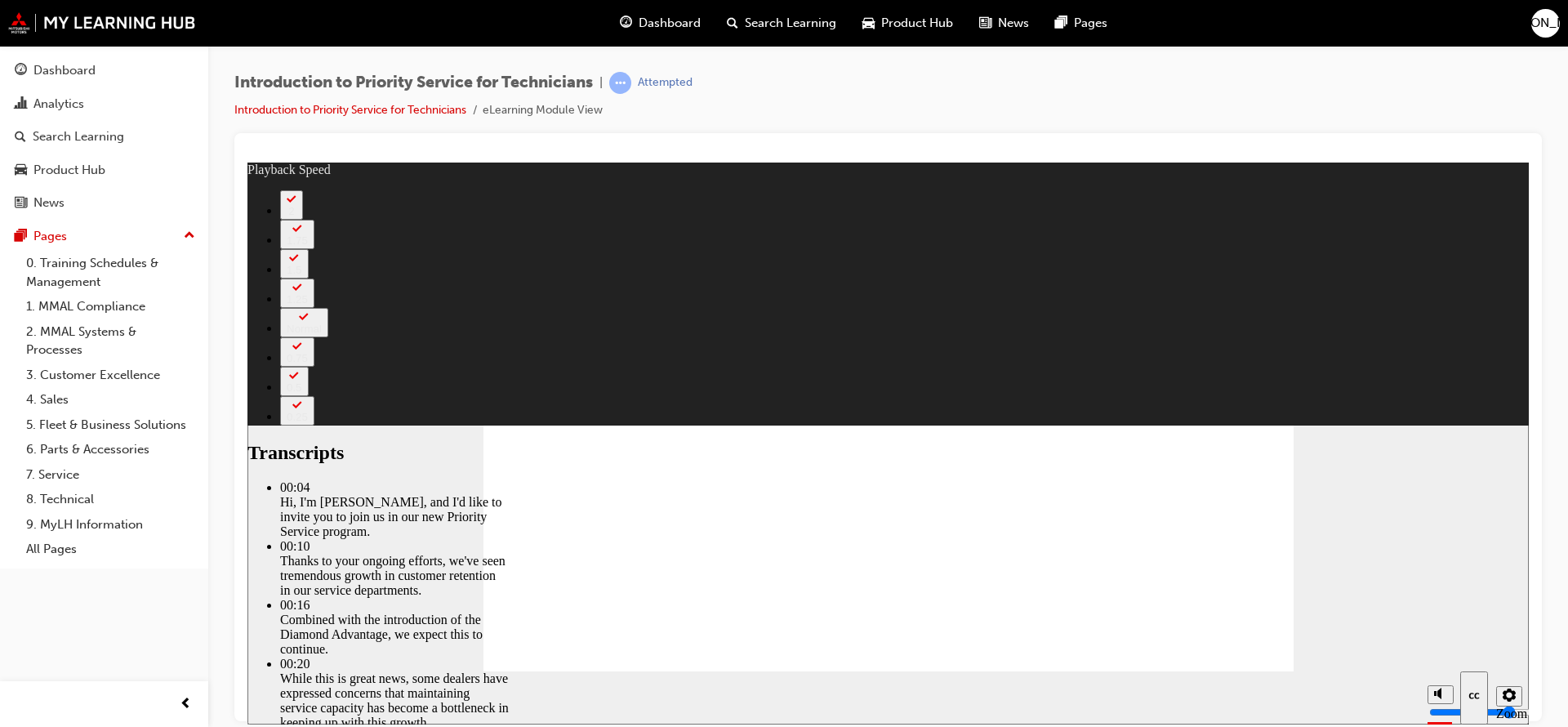
type input "8"
drag, startPoint x: 700, startPoint y: 623, endPoint x: 1186, endPoint y: 664, distance: 487.7
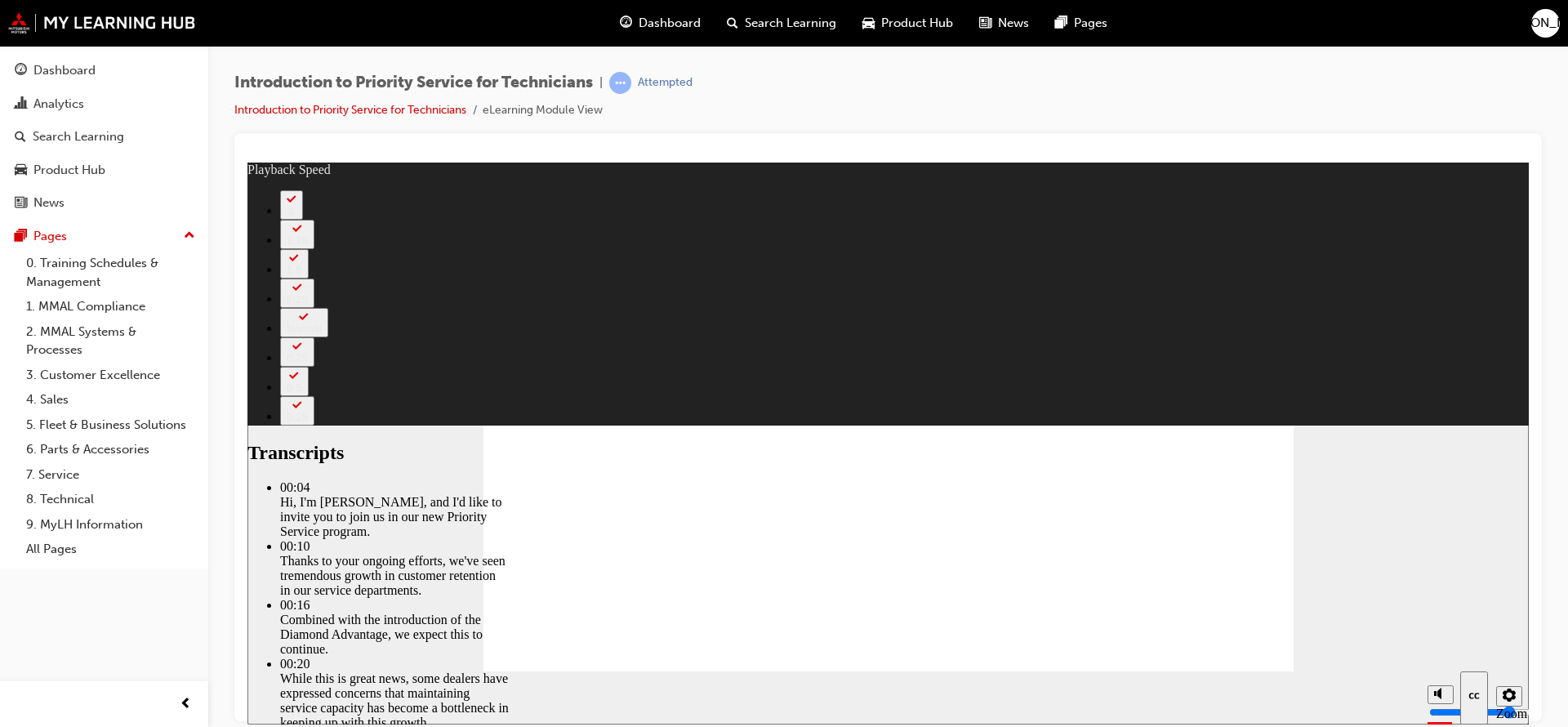
click at [1352, 540] on div "slide: Introducing Priority Service You must watch the video to the end to be a…" at bounding box center [888, 442] width 1282 height 562
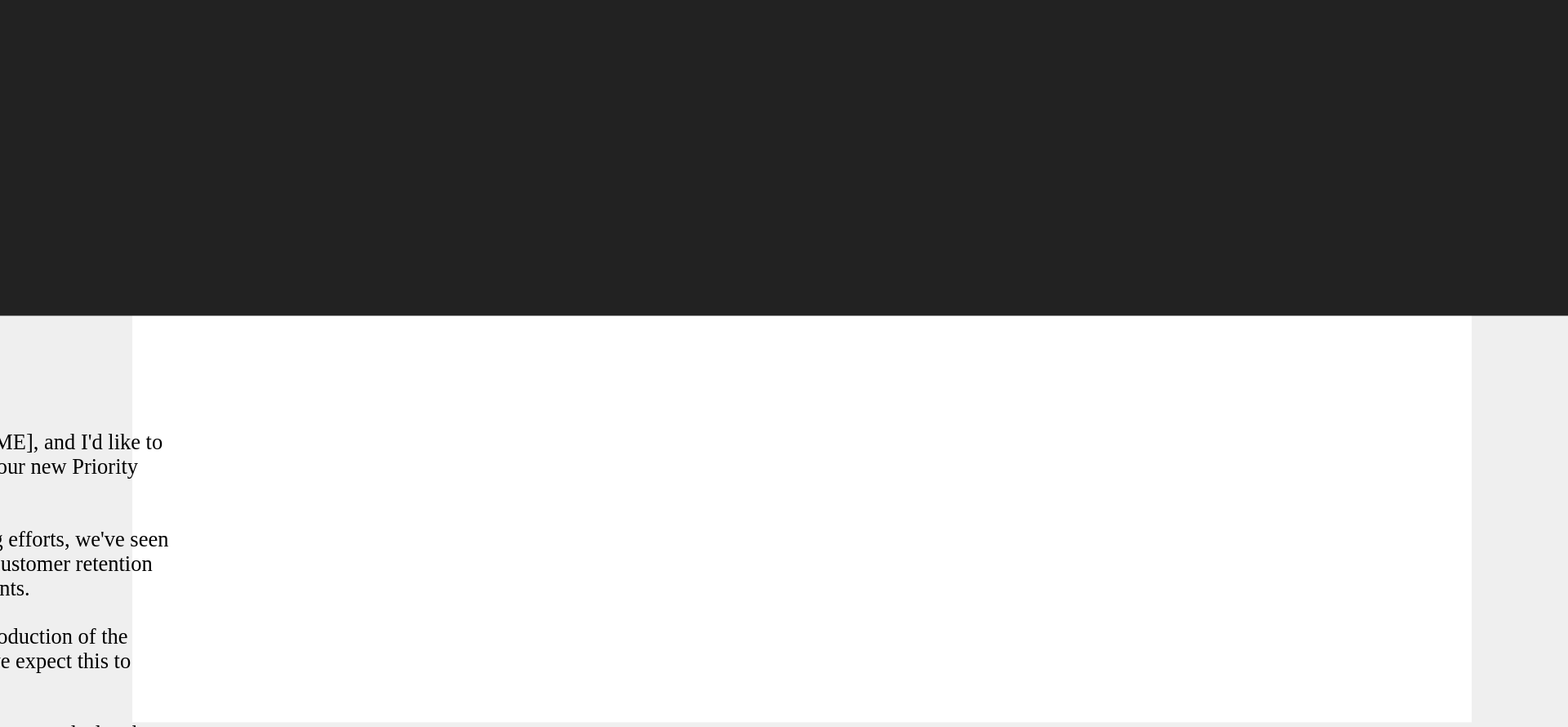
click at [0, 101] on div "slide: Introducing Priority Service You must watch the video to the end to be a…" at bounding box center [383, 161] width 1282 height 562
type input "127"
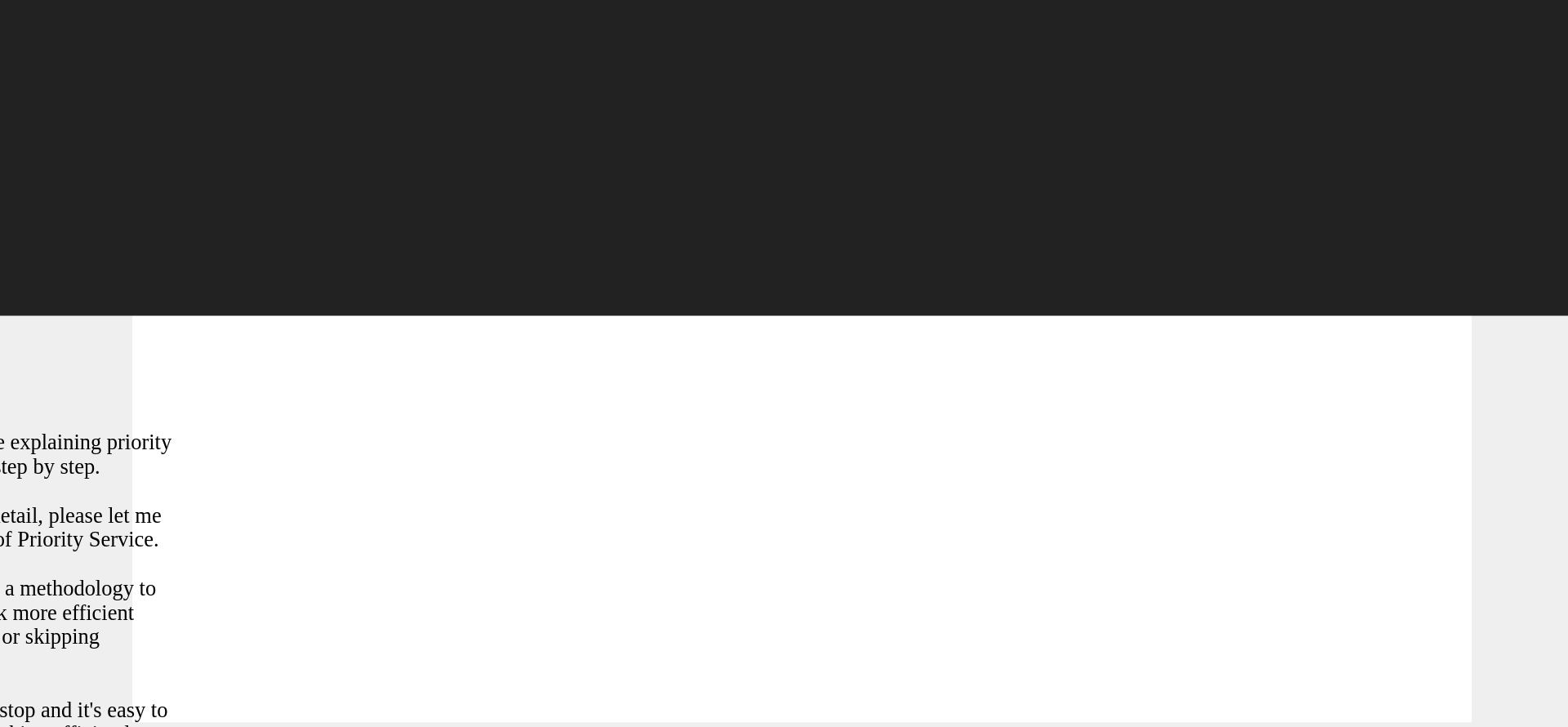
type input "118"
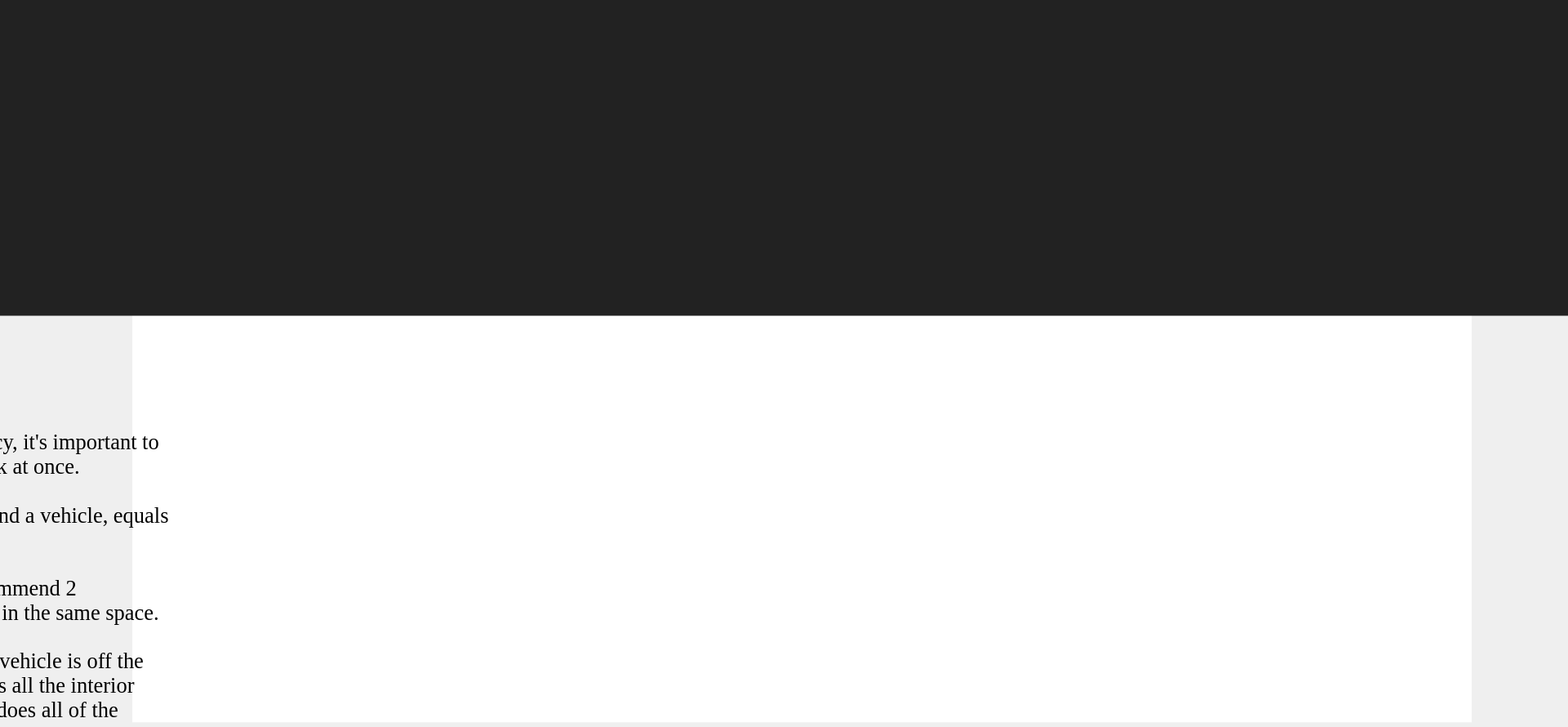
type input "7"
type input "26"
click at [0, 448] on button "Rectangle" at bounding box center [333, 645] width 708 height 395
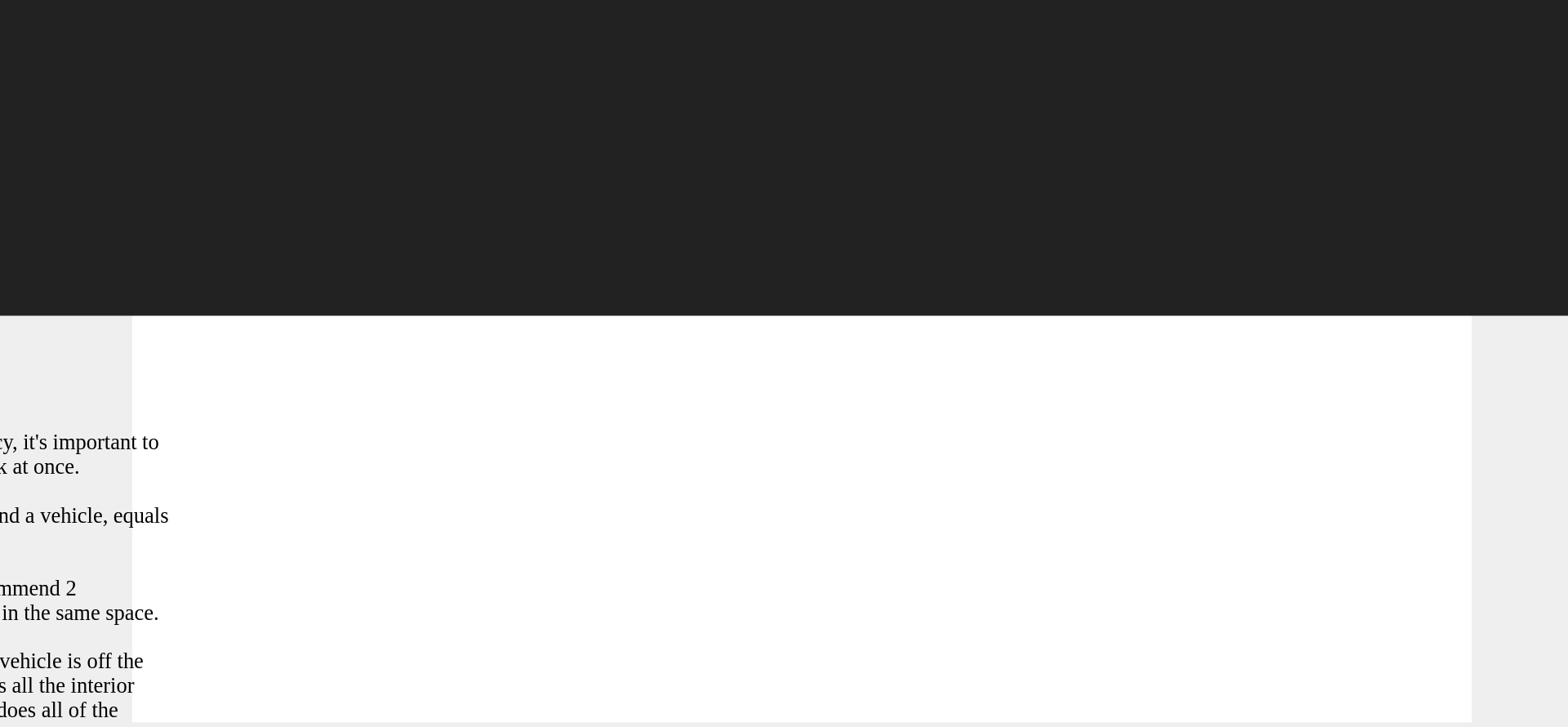
type input "103"
